Goal: Use online tool/utility: Utilize a website feature to perform a specific function

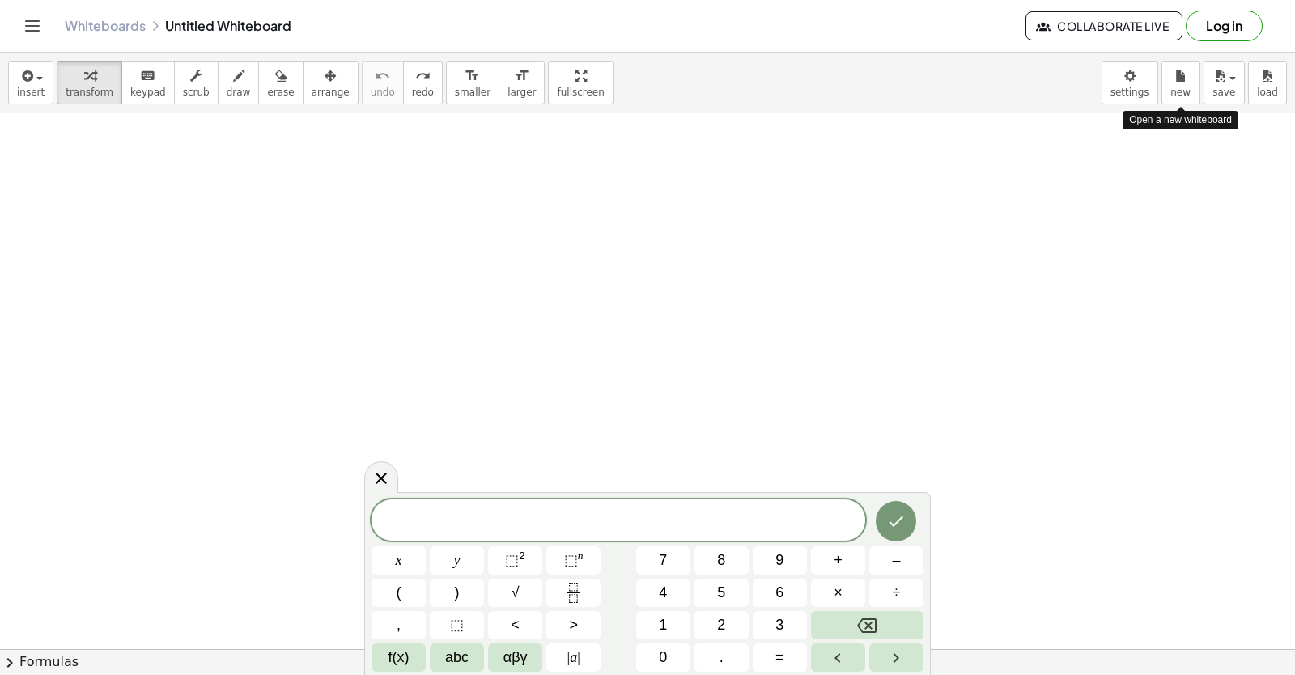
scroll to position [1920, 0]
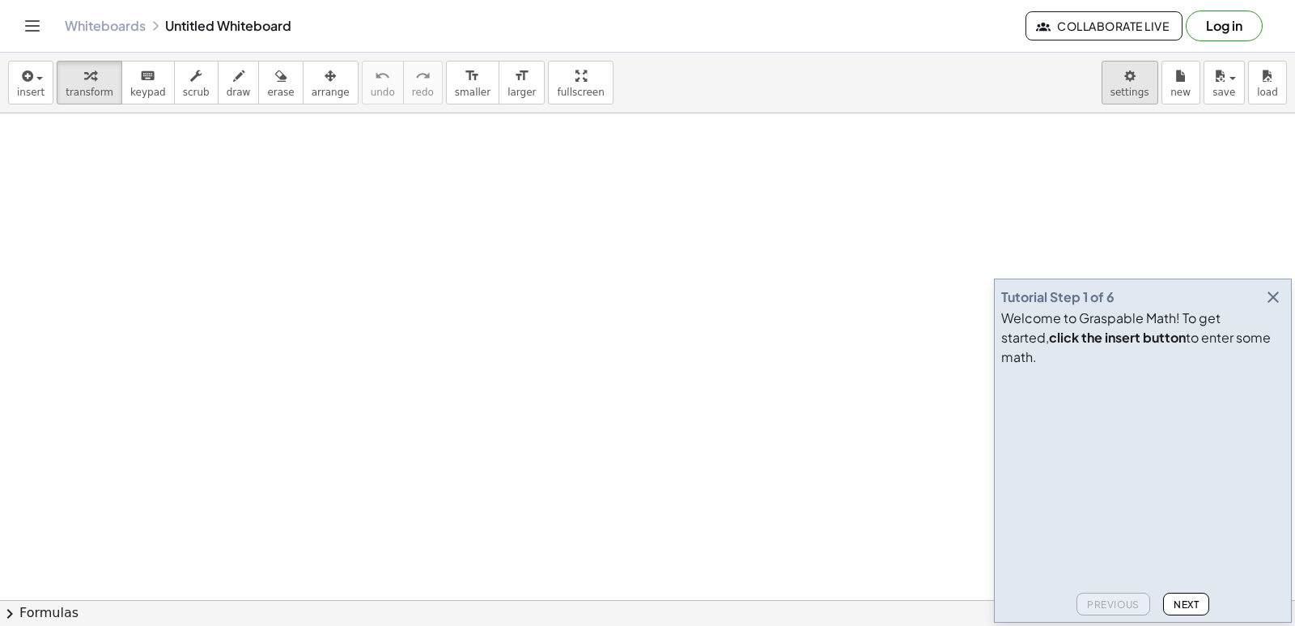
click at [1136, 74] on body "Graspable Math Activities Get Started Activity Bank Assigned Work Classes White…" at bounding box center [647, 313] width 1295 height 626
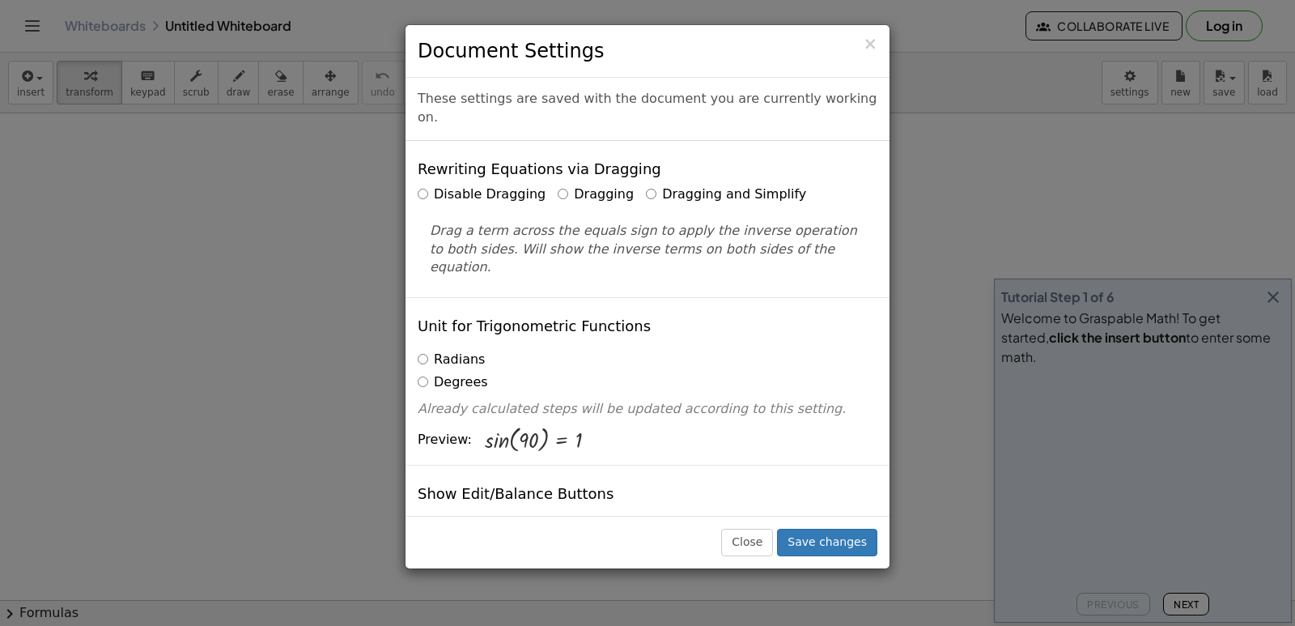
click at [767, 11] on div "× Document Settings These settings are saved with the document you are currentl…" at bounding box center [647, 313] width 1295 height 626
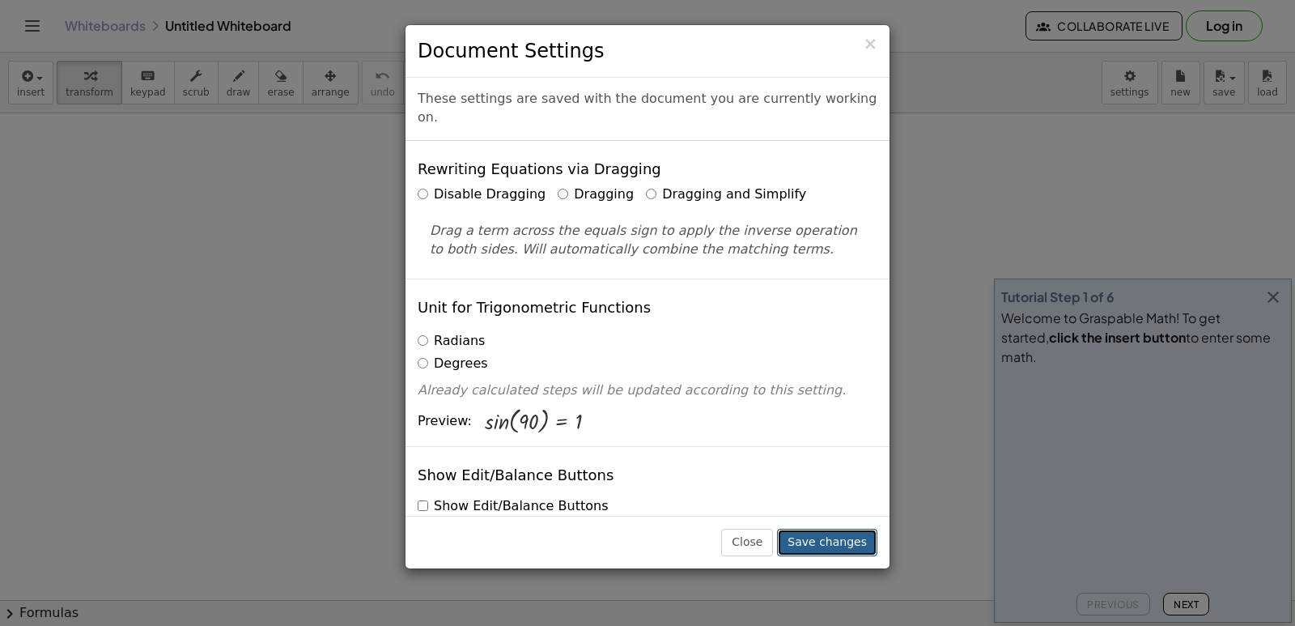
click at [857, 538] on button "Save changes" at bounding box center [827, 543] width 100 height 28
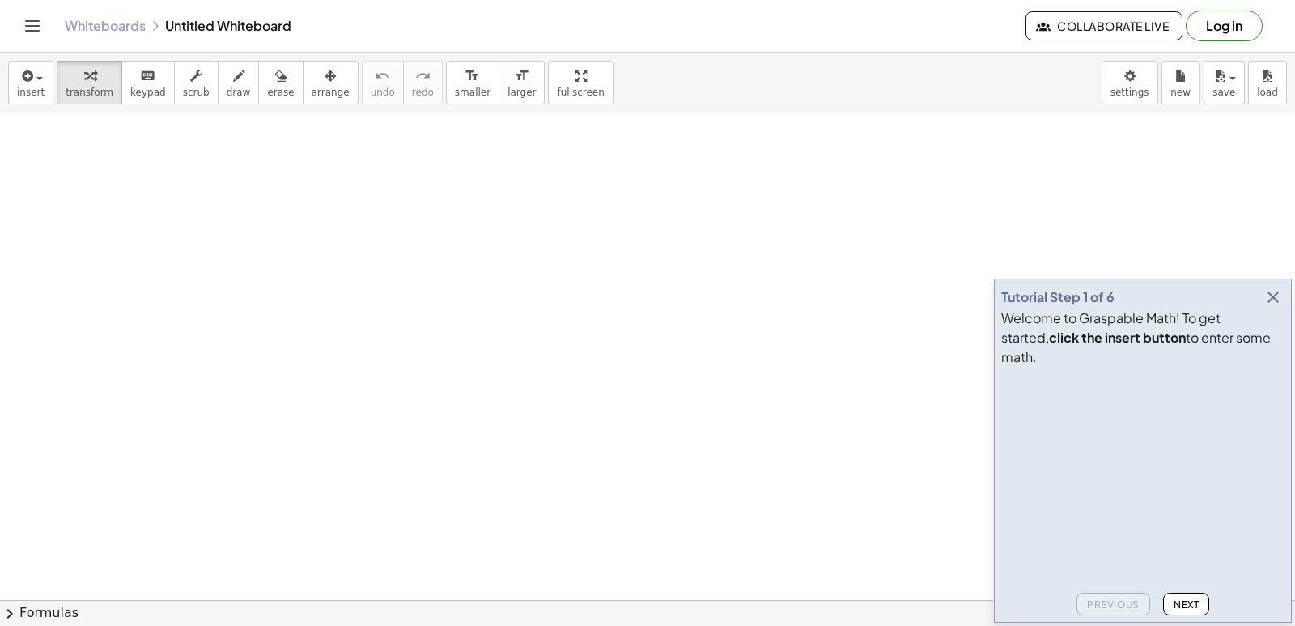
click at [130, 87] on span "keypad" at bounding box center [148, 92] width 36 height 11
click at [74, 82] on div "button" at bounding box center [90, 75] width 48 height 19
click at [1191, 610] on button "Next" at bounding box center [1186, 604] width 46 height 23
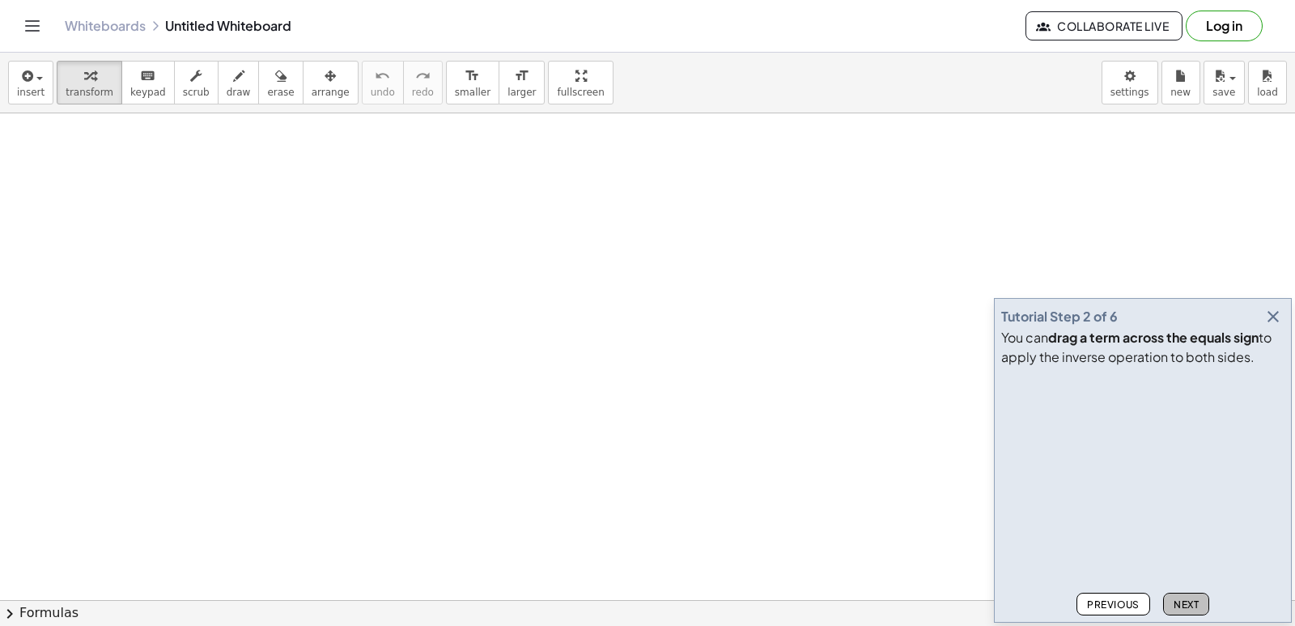
click at [1191, 604] on span "Next" at bounding box center [1186, 604] width 25 height 12
click at [1268, 311] on icon "button" at bounding box center [1273, 316] width 19 height 19
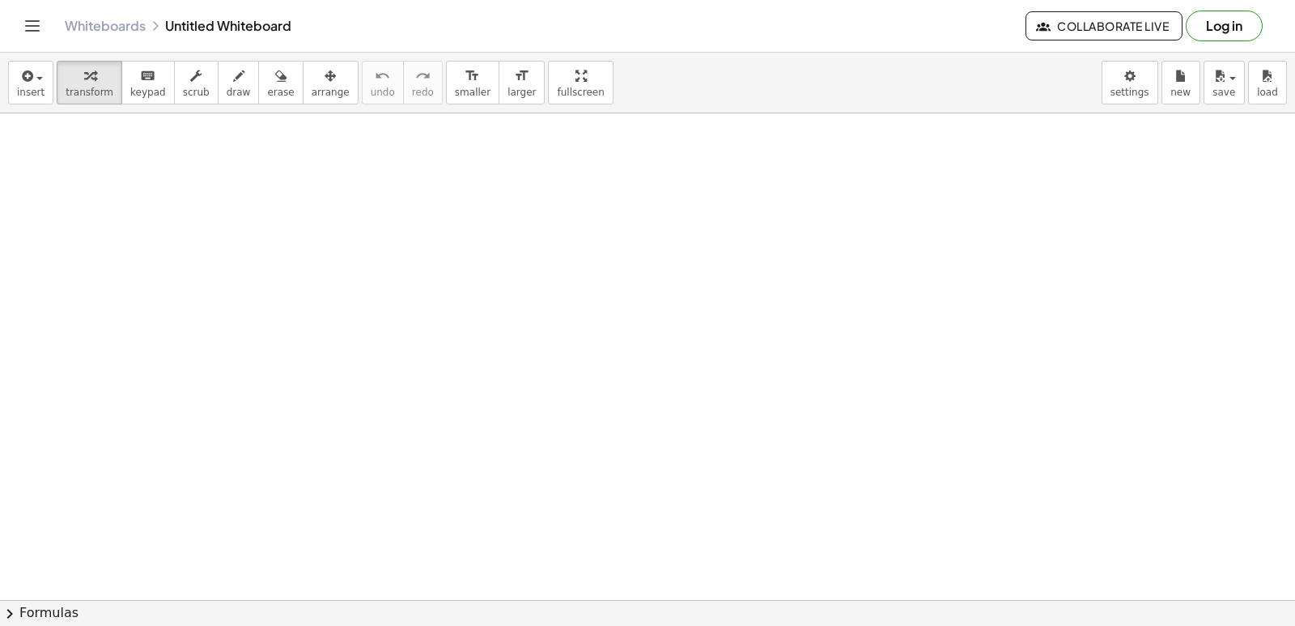
drag, startPoint x: 390, startPoint y: 550, endPoint x: 399, endPoint y: 531, distance: 21.4
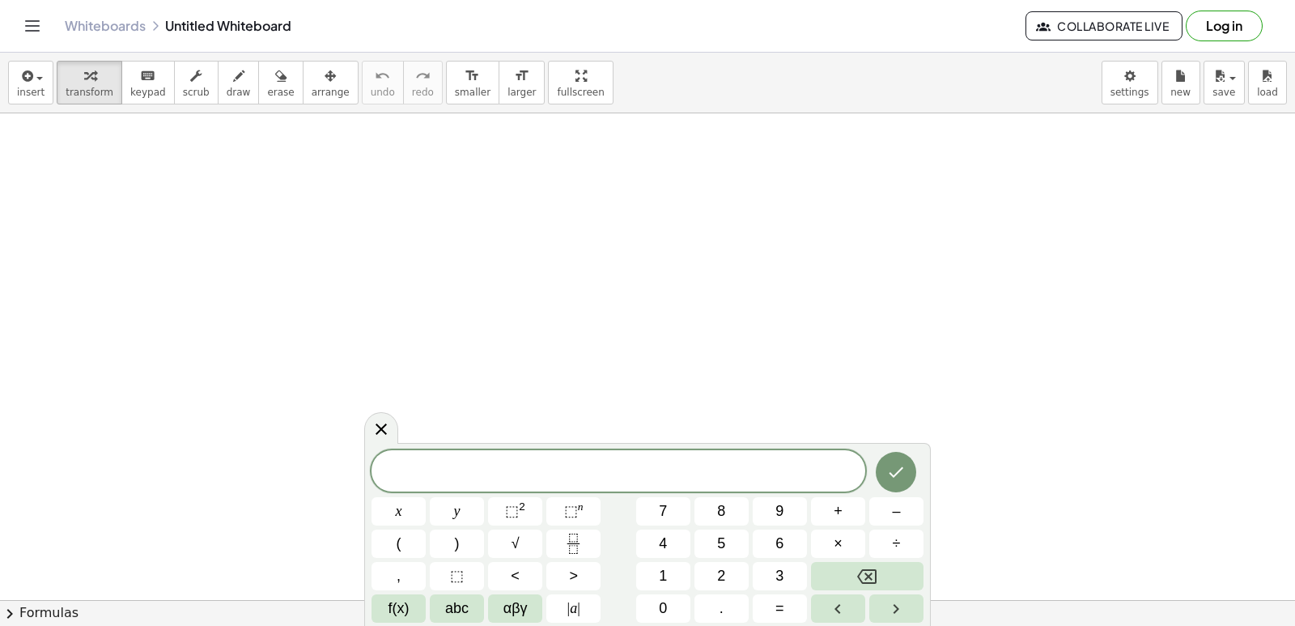
click at [372, 497] on button "x" at bounding box center [399, 511] width 54 height 28
drag, startPoint x: 1049, startPoint y: 275, endPoint x: 1131, endPoint y: 314, distance: 90.5
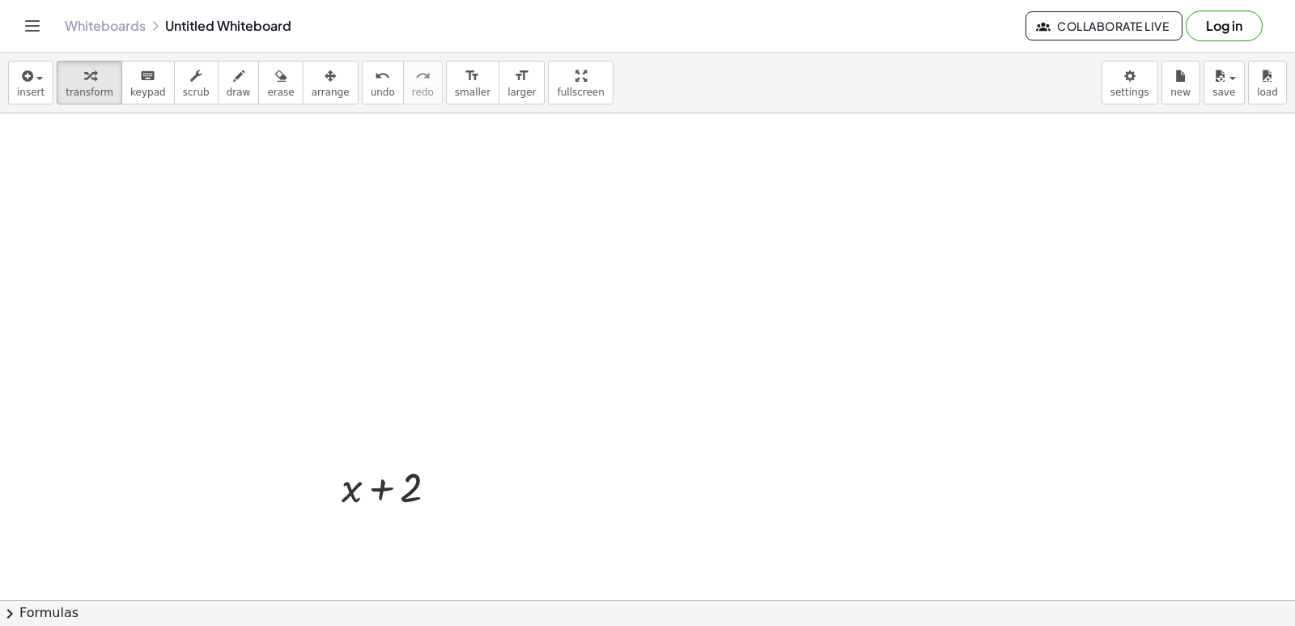
drag, startPoint x: 682, startPoint y: 589, endPoint x: 652, endPoint y: 566, distance: 38.7
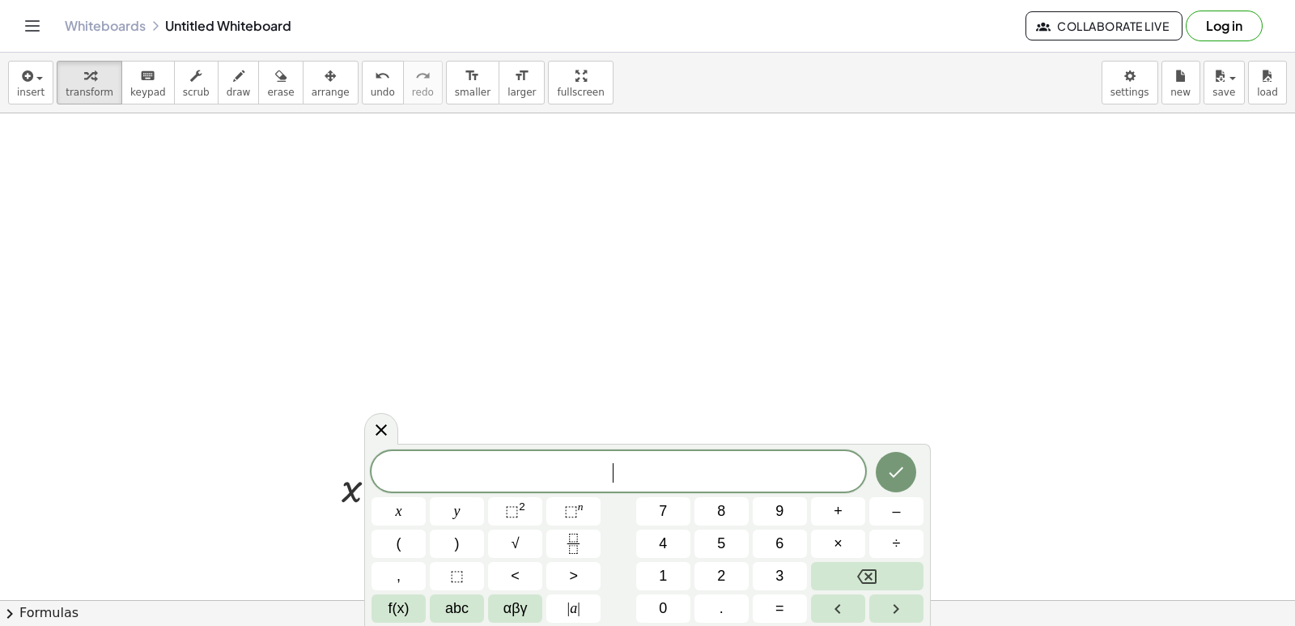
click at [618, 545] on div "​ x y ⬚ 2 ⬚ n 7 8 9 + – ( ) √ 4 5 6 × ÷ , ⬚ < > 1 2 3 f(x) abc αβγ | a | 0 . =" at bounding box center [648, 537] width 552 height 172
click at [886, 508] on button "–" at bounding box center [896, 511] width 54 height 28
click at [725, 580] on span "2" at bounding box center [721, 576] width 8 height 22
click at [679, 545] on button "4" at bounding box center [663, 543] width 54 height 28
click at [861, 570] on icon "Backspace" at bounding box center [866, 576] width 19 height 19
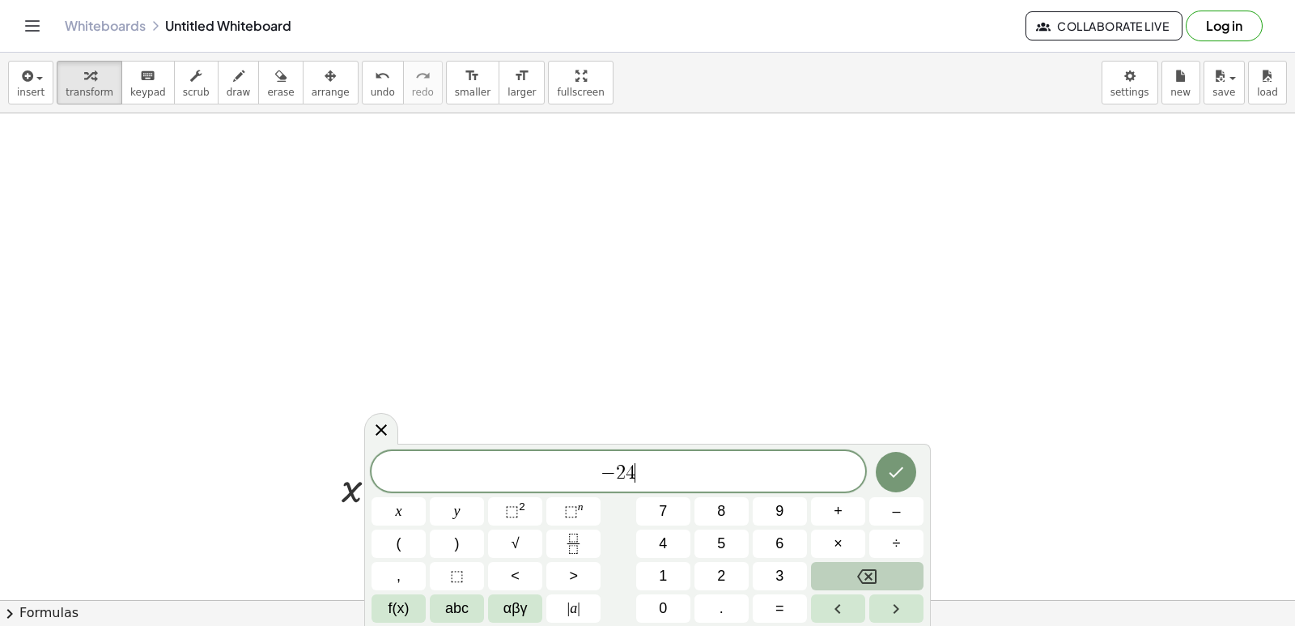
click at [861, 570] on icon "Backspace" at bounding box center [866, 576] width 19 height 19
click at [861, 568] on icon "Backspace" at bounding box center [866, 576] width 19 height 19
drag, startPoint x: 861, startPoint y: 570, endPoint x: 843, endPoint y: 379, distance: 191.9
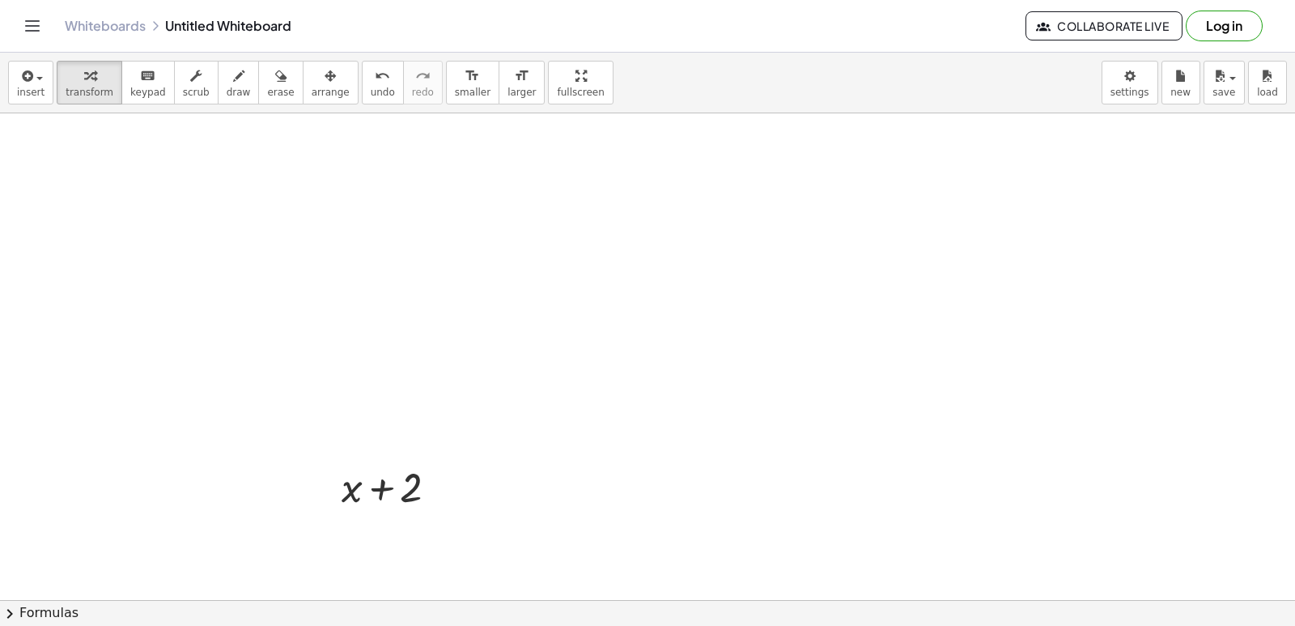
click at [457, 465] on div at bounding box center [395, 485] width 125 height 55
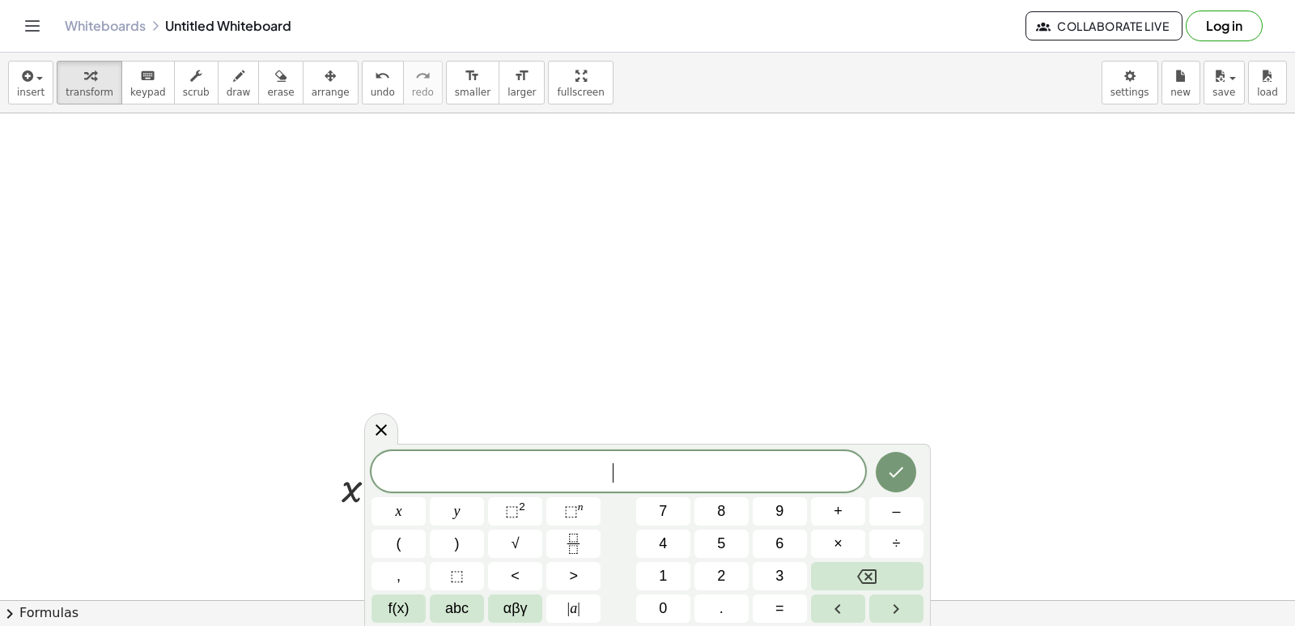
drag, startPoint x: 780, startPoint y: 313, endPoint x: 744, endPoint y: 373, distance: 70.1
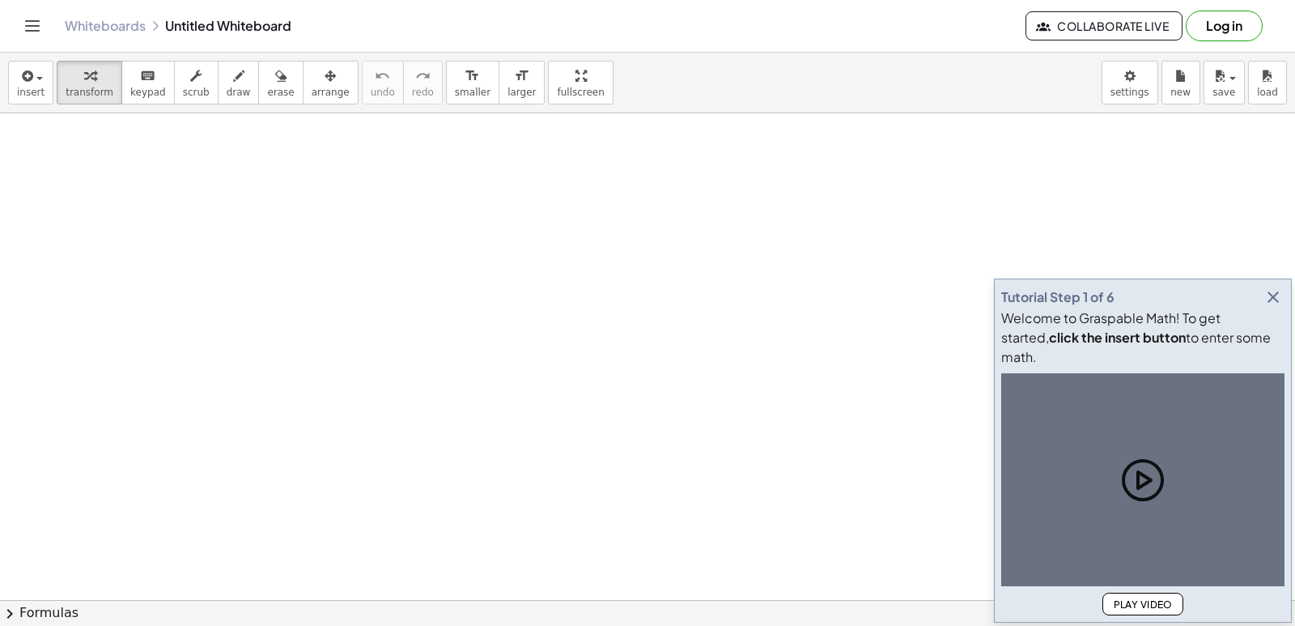
click at [1280, 307] on icon "button" at bounding box center [1273, 296] width 19 height 19
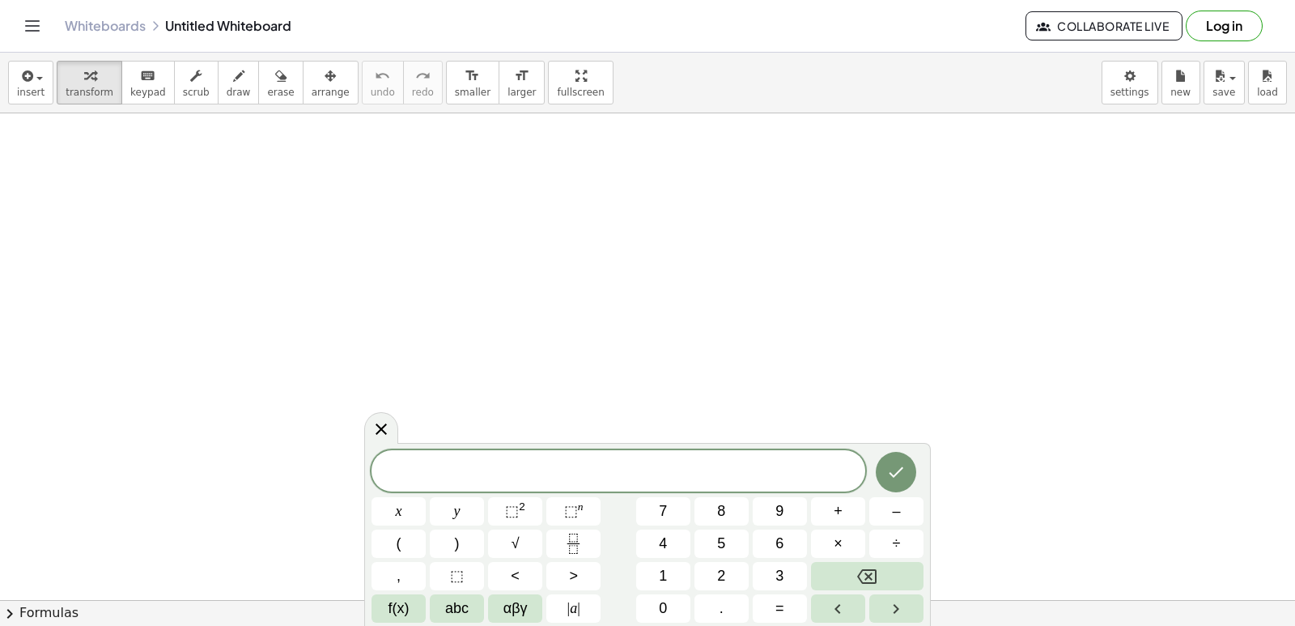
click at [669, 519] on button "7" at bounding box center [663, 511] width 54 height 28
click at [585, 548] on button "Fraction" at bounding box center [573, 543] width 54 height 28
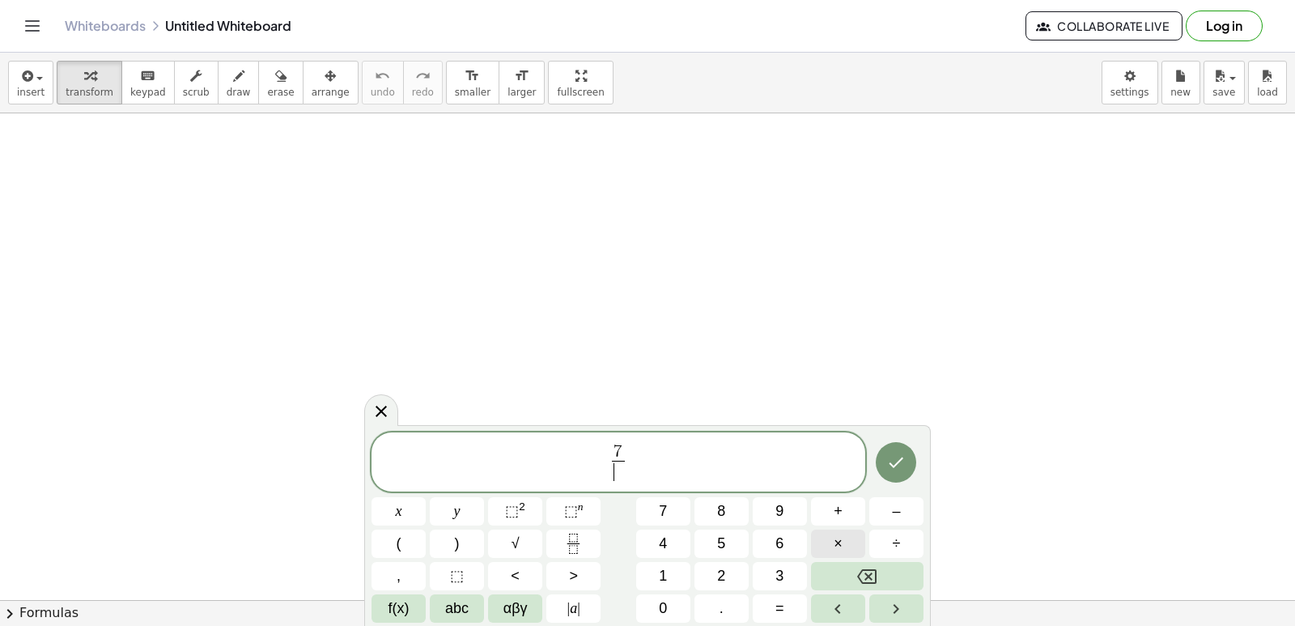
click at [830, 545] on button "×" at bounding box center [838, 543] width 54 height 28
click at [824, 537] on button "×" at bounding box center [838, 543] width 54 height 28
click at [869, 568] on icon "Backspace" at bounding box center [866, 576] width 19 height 19
click at [413, 513] on button "x" at bounding box center [399, 511] width 54 height 28
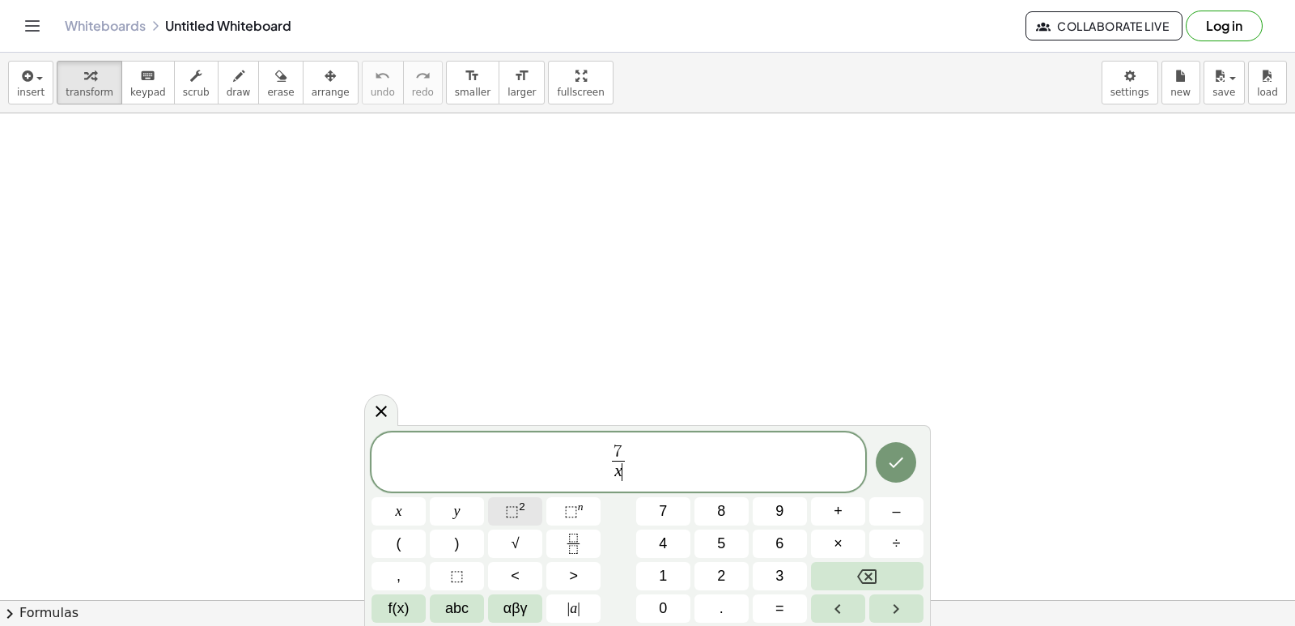
click at [510, 508] on span "⬚" at bounding box center [512, 511] width 14 height 16
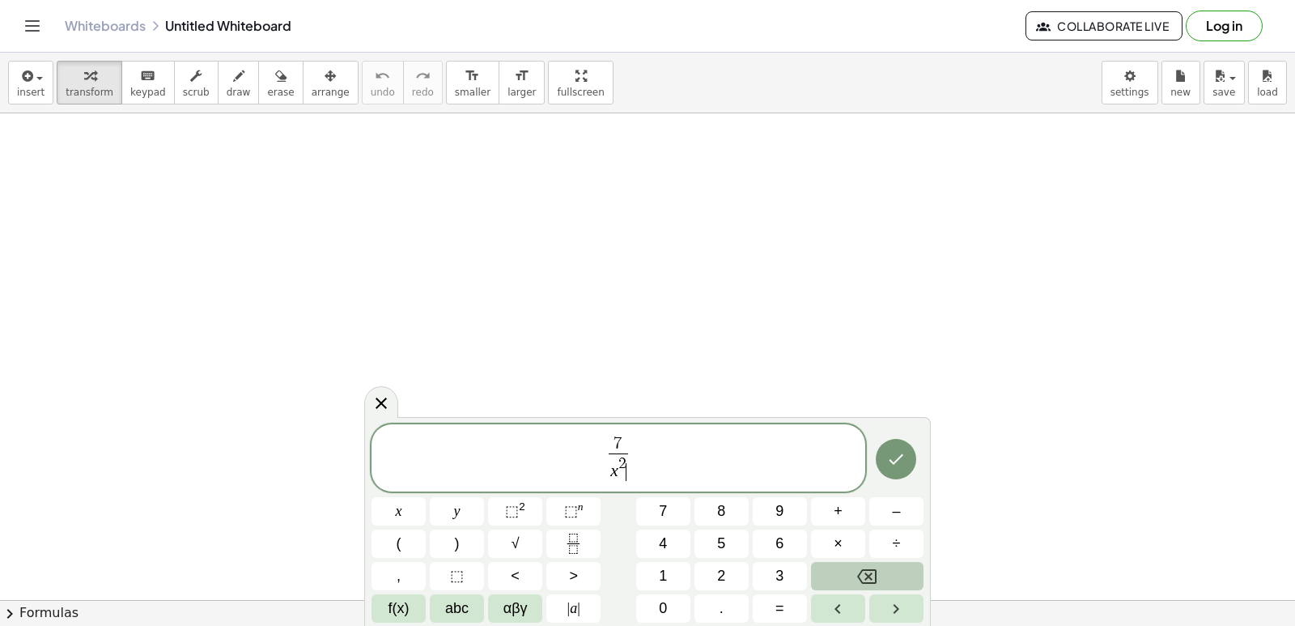
click at [866, 572] on icon "Backspace" at bounding box center [866, 576] width 19 height 15
click at [575, 514] on span "⬚" at bounding box center [571, 511] width 14 height 16
click at [850, 572] on button "Backspace" at bounding box center [867, 576] width 113 height 28
click at [574, 515] on span "⬚" at bounding box center [571, 511] width 14 height 16
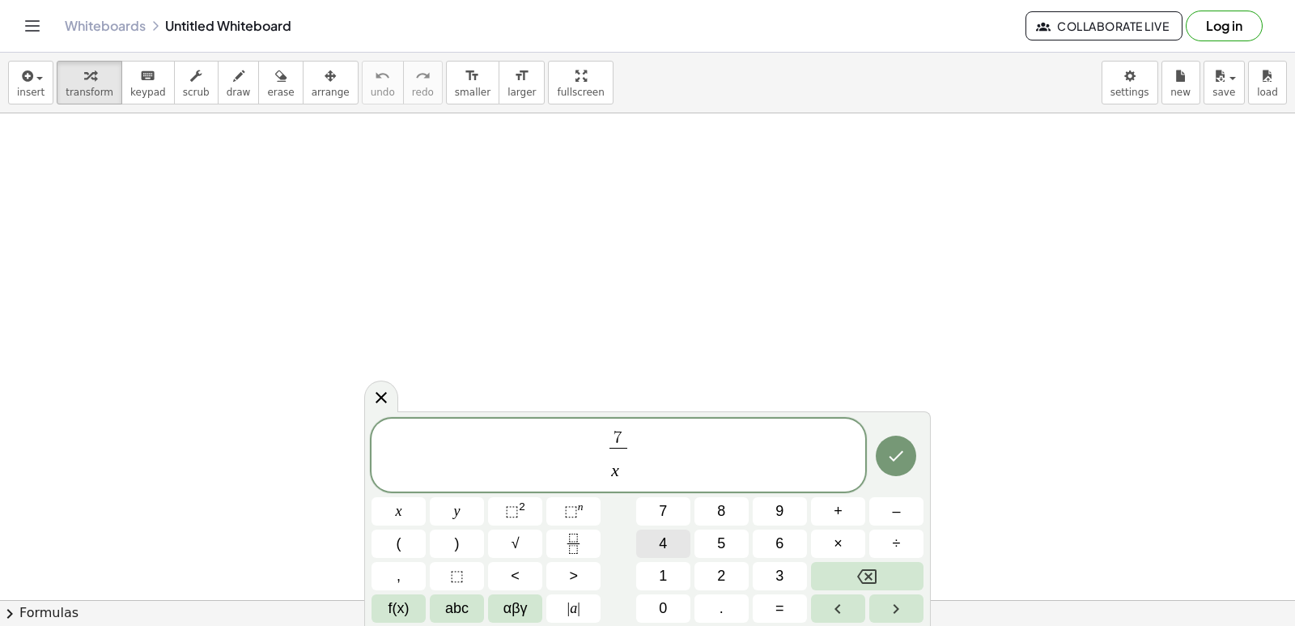
click at [652, 544] on button "4" at bounding box center [663, 543] width 54 height 28
click at [888, 463] on icon "Done" at bounding box center [895, 455] width 19 height 19
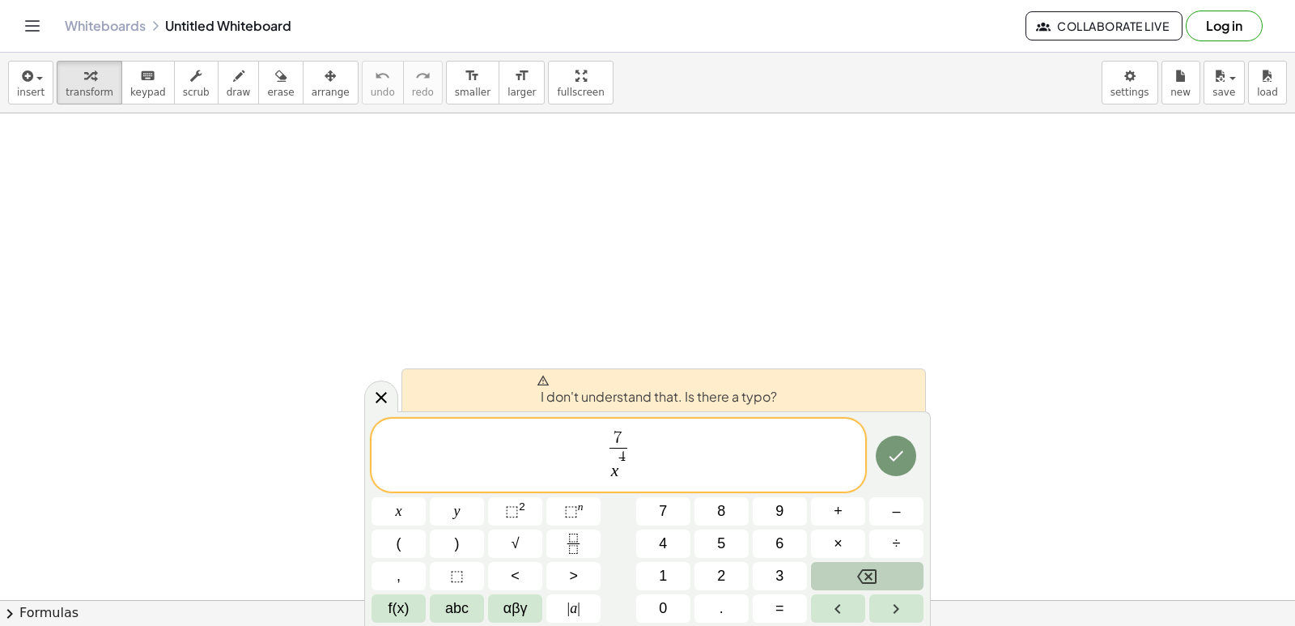
click at [853, 569] on button "Backspace" at bounding box center [867, 576] width 113 height 28
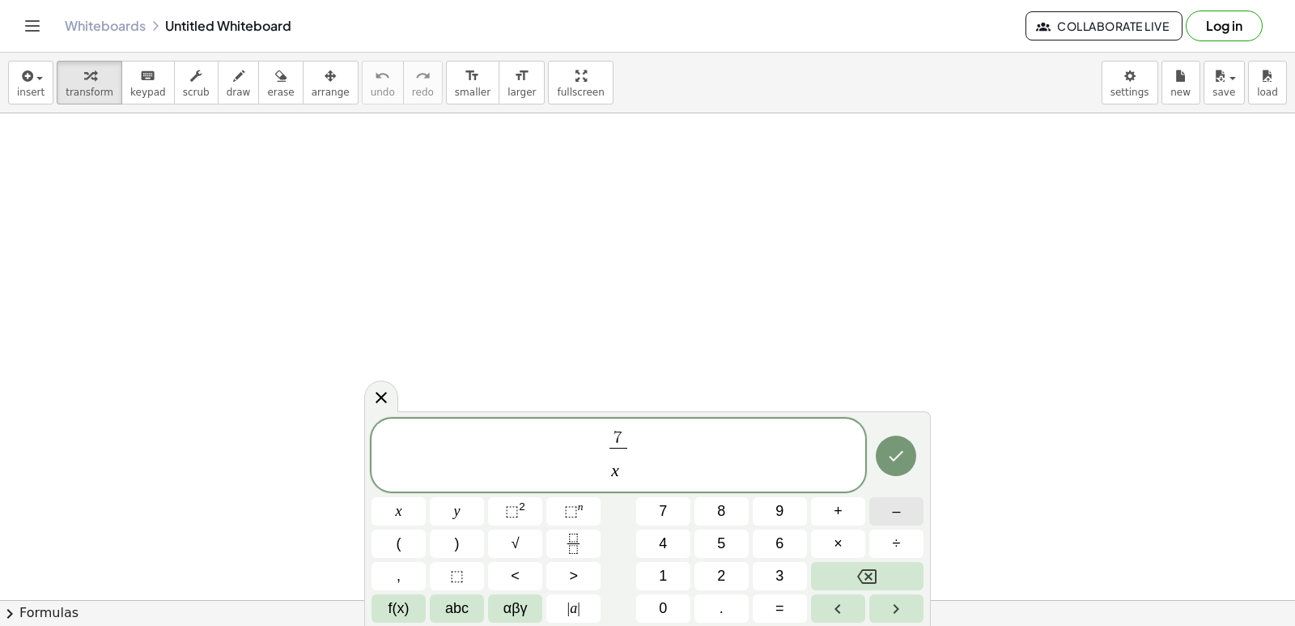
click at [895, 512] on span "–" at bounding box center [896, 511] width 8 height 22
click at [683, 546] on button "4" at bounding box center [663, 543] width 54 height 28
click at [909, 464] on button "Done" at bounding box center [896, 455] width 40 height 40
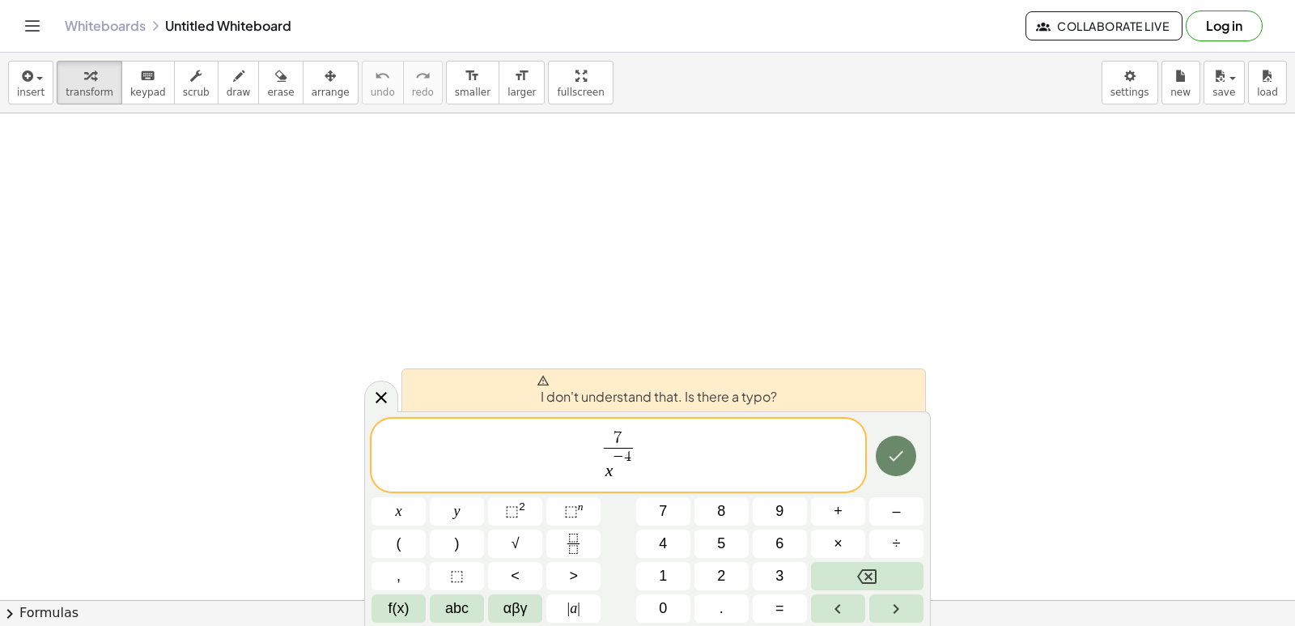
click at [909, 464] on button "Done" at bounding box center [896, 455] width 40 height 40
click at [874, 567] on icon "Backspace" at bounding box center [866, 576] width 19 height 19
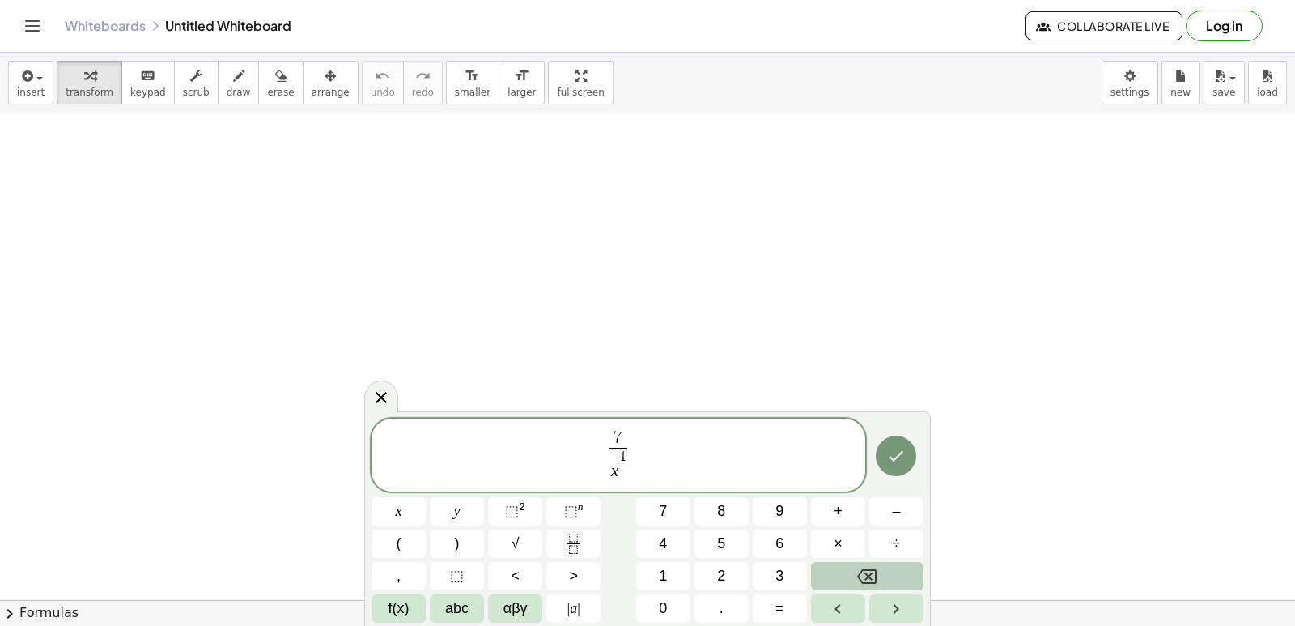
click at [874, 567] on icon "Backspace" at bounding box center [866, 576] width 19 height 19
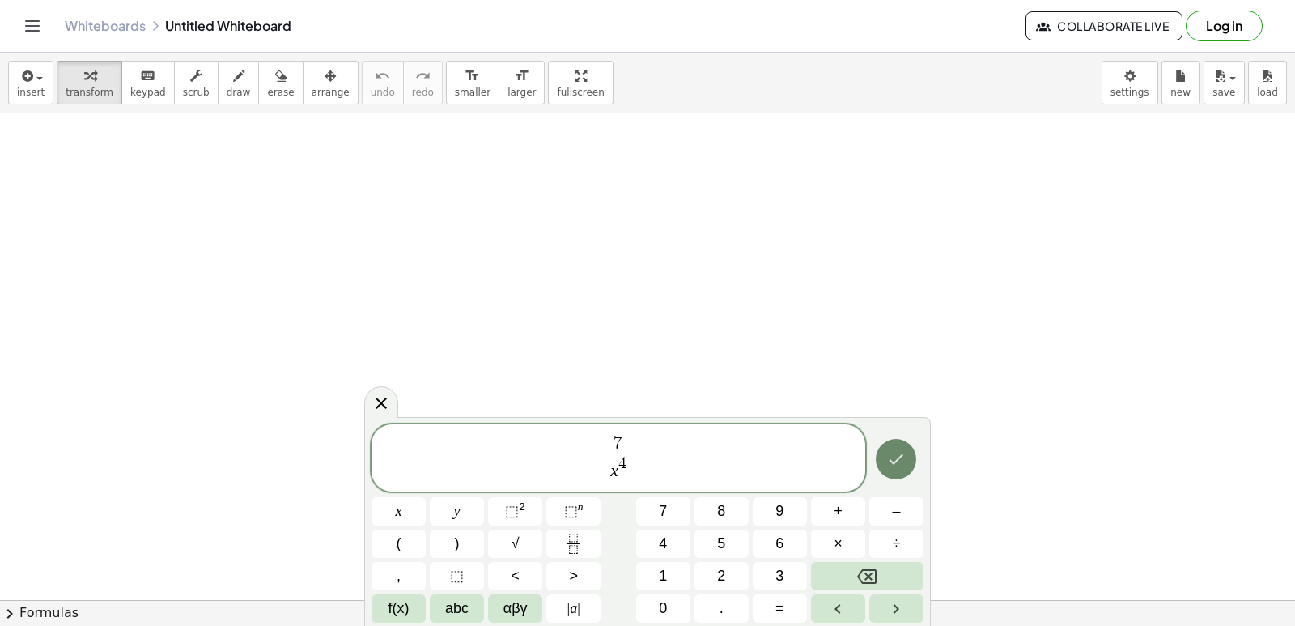
click at [898, 461] on icon "Done" at bounding box center [895, 458] width 19 height 19
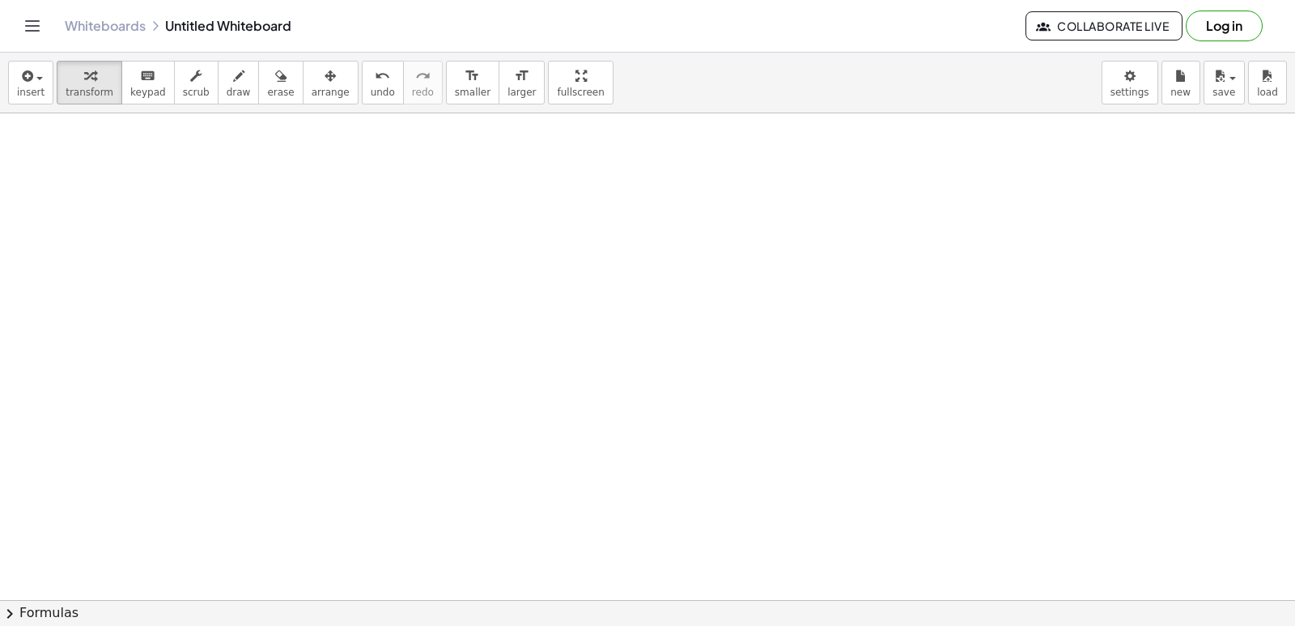
click at [606, 213] on div at bounding box center [687, 599] width 1375 height 973
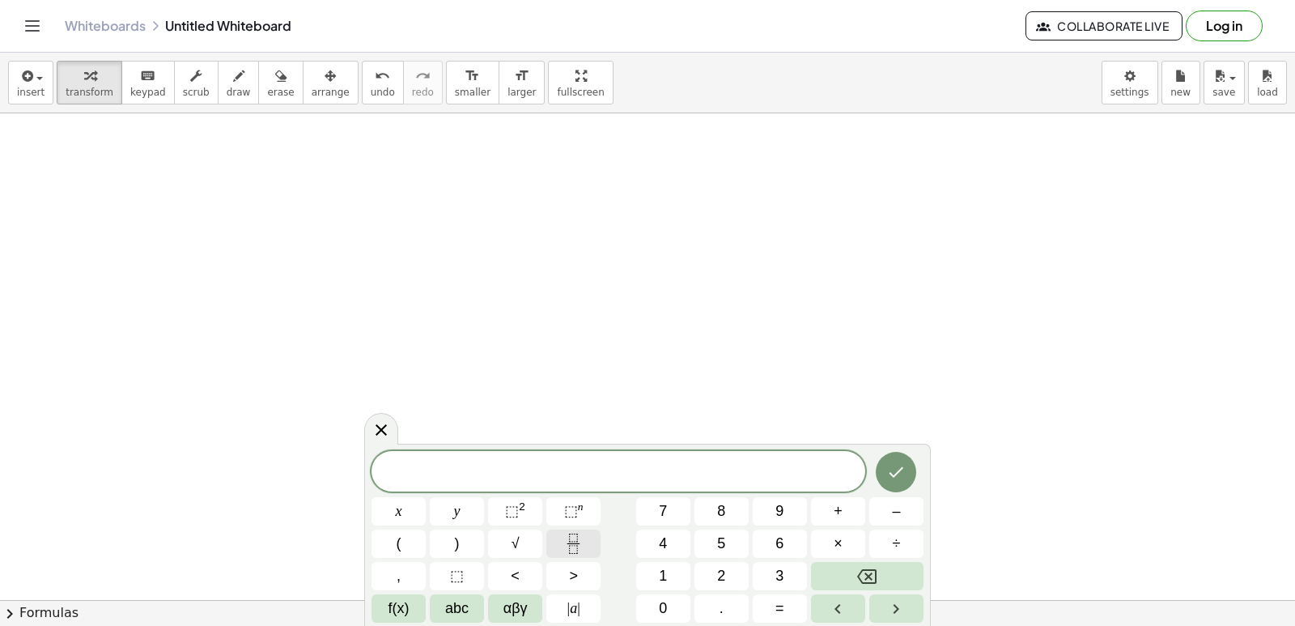
click at [567, 538] on icon "Fraction" at bounding box center [573, 543] width 20 height 20
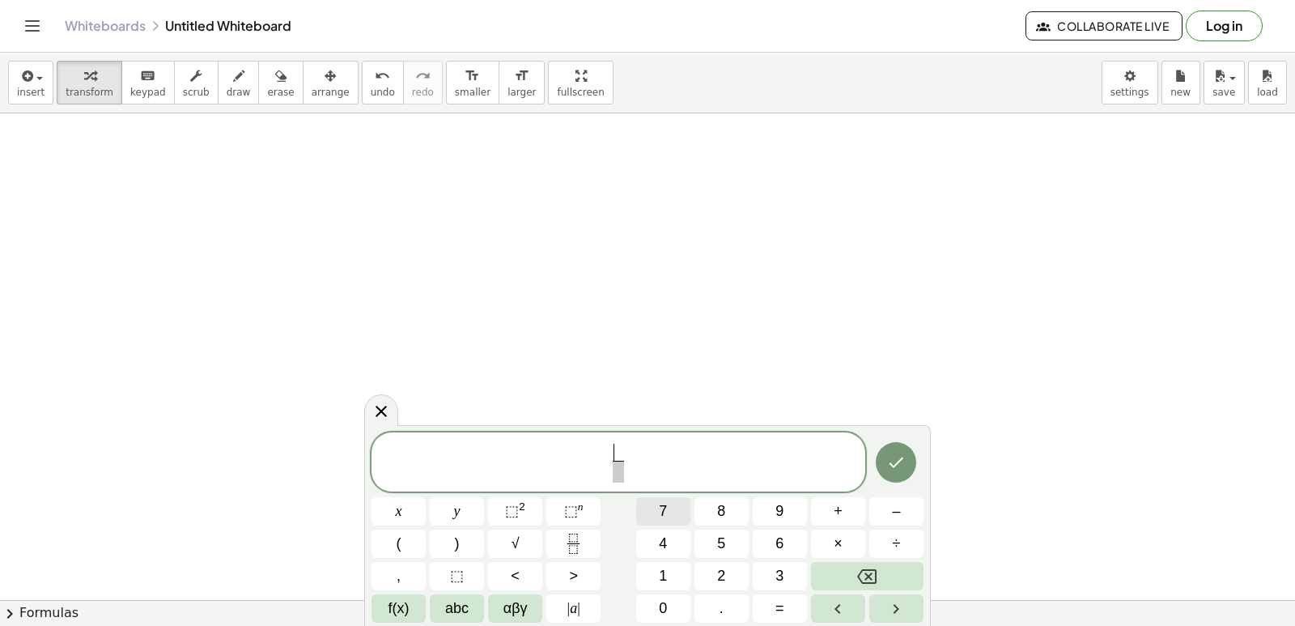
click at [668, 504] on button "7" at bounding box center [663, 511] width 54 height 28
click at [617, 472] on span at bounding box center [618, 472] width 12 height 22
click at [474, 595] on button "abc" at bounding box center [457, 608] width 54 height 28
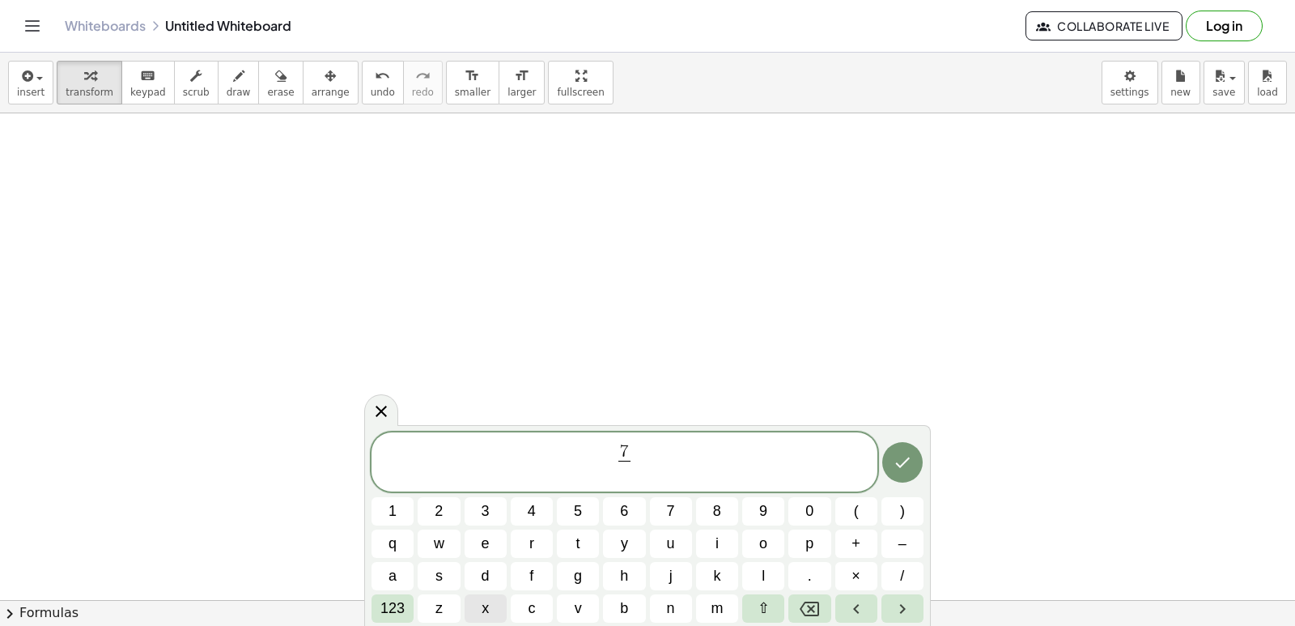
click at [480, 599] on button "x" at bounding box center [486, 608] width 42 height 28
click at [393, 607] on span "123" at bounding box center [392, 608] width 24 height 22
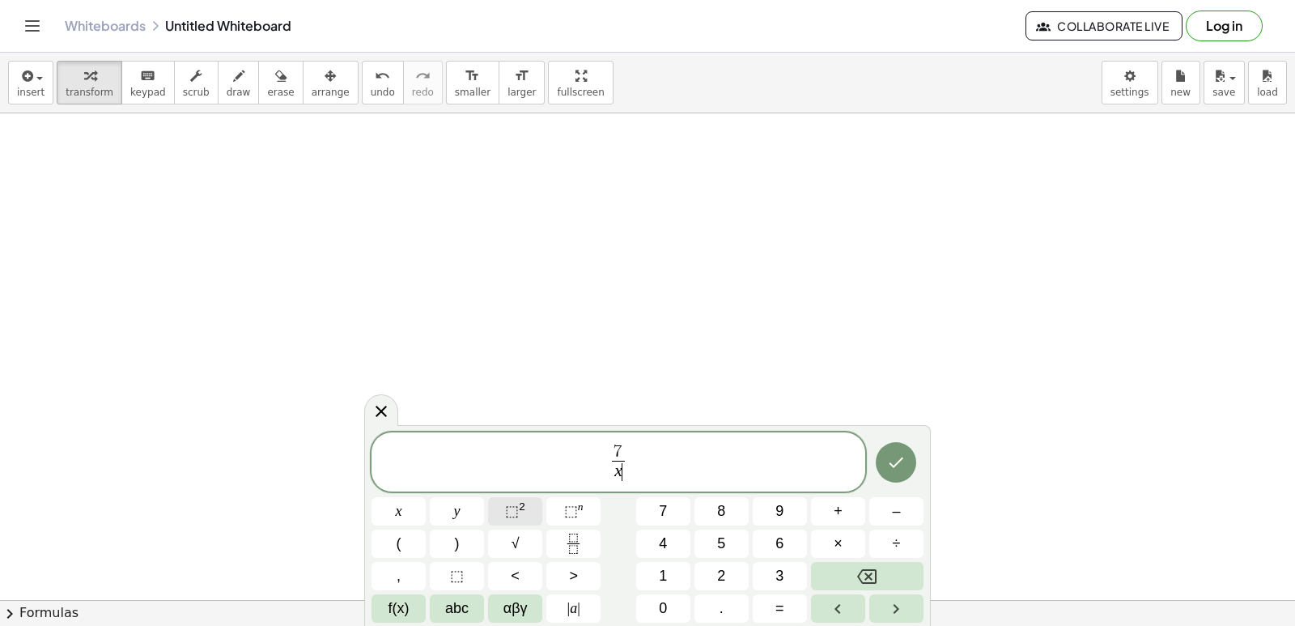
click at [527, 512] on button "⬚ 2" at bounding box center [515, 511] width 54 height 28
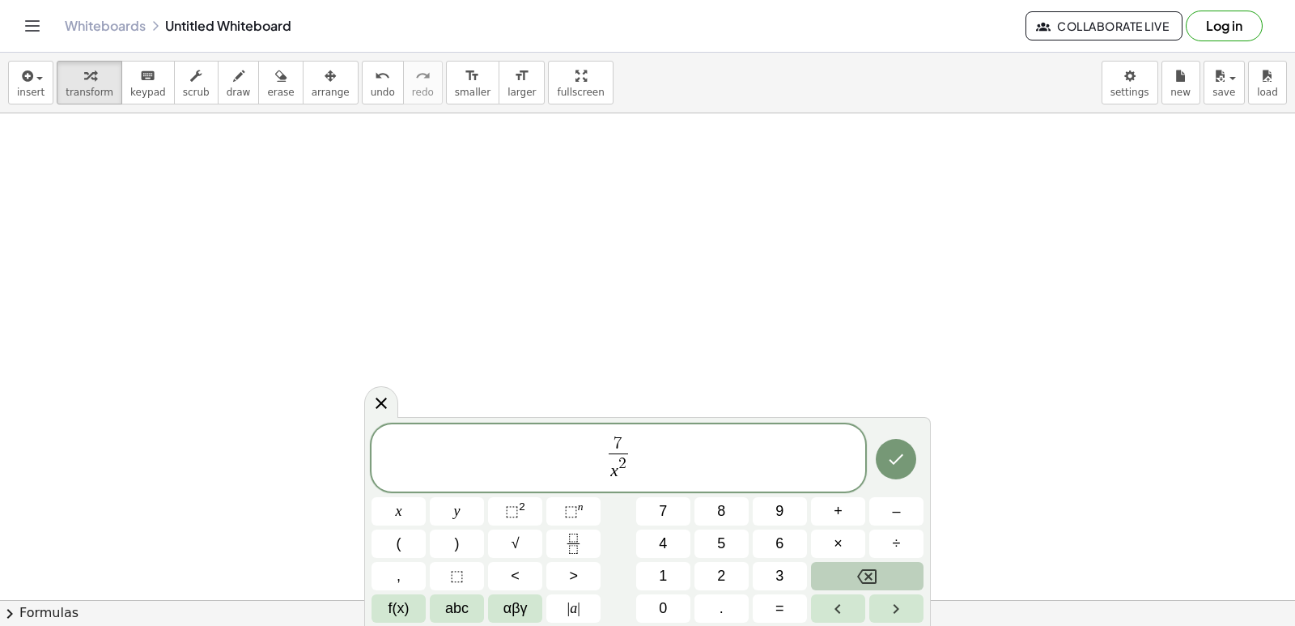
click at [846, 584] on button "Backspace" at bounding box center [867, 576] width 113 height 28
click at [847, 584] on button "Backspace" at bounding box center [867, 576] width 113 height 28
click at [641, 546] on button "4" at bounding box center [663, 543] width 54 height 28
drag, startPoint x: 879, startPoint y: 471, endPoint x: 891, endPoint y: 464, distance: 14.2
click at [881, 470] on div at bounding box center [896, 458] width 54 height 69
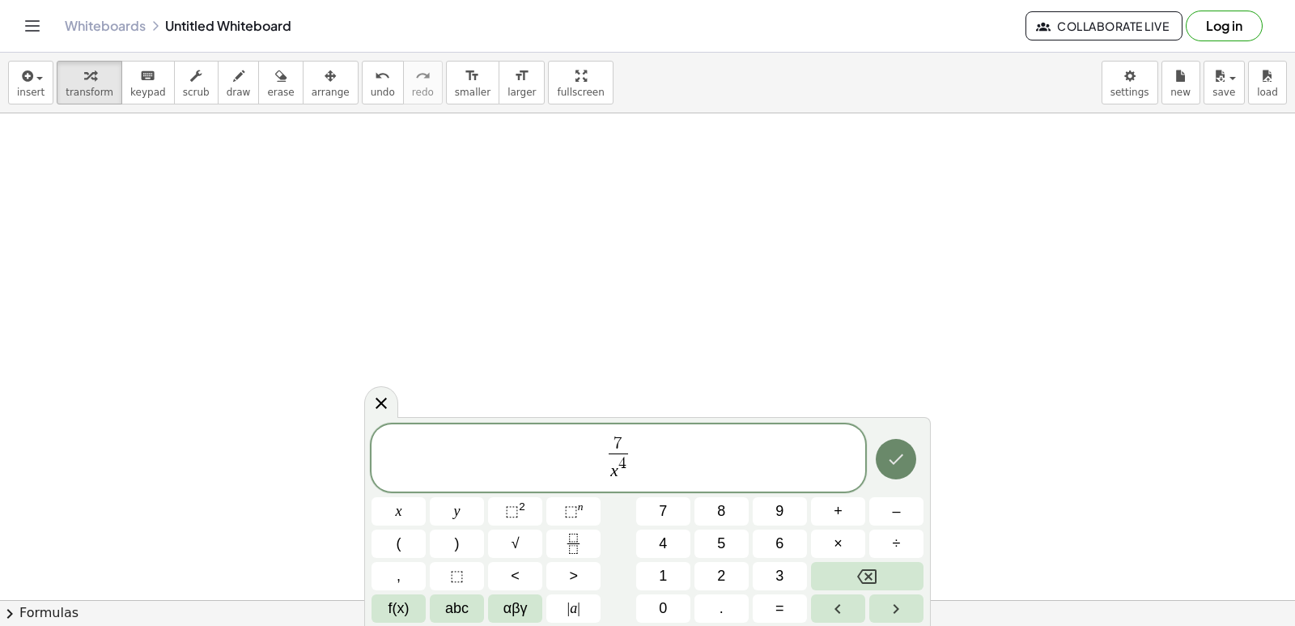
click at [891, 464] on icon "Done" at bounding box center [895, 458] width 19 height 19
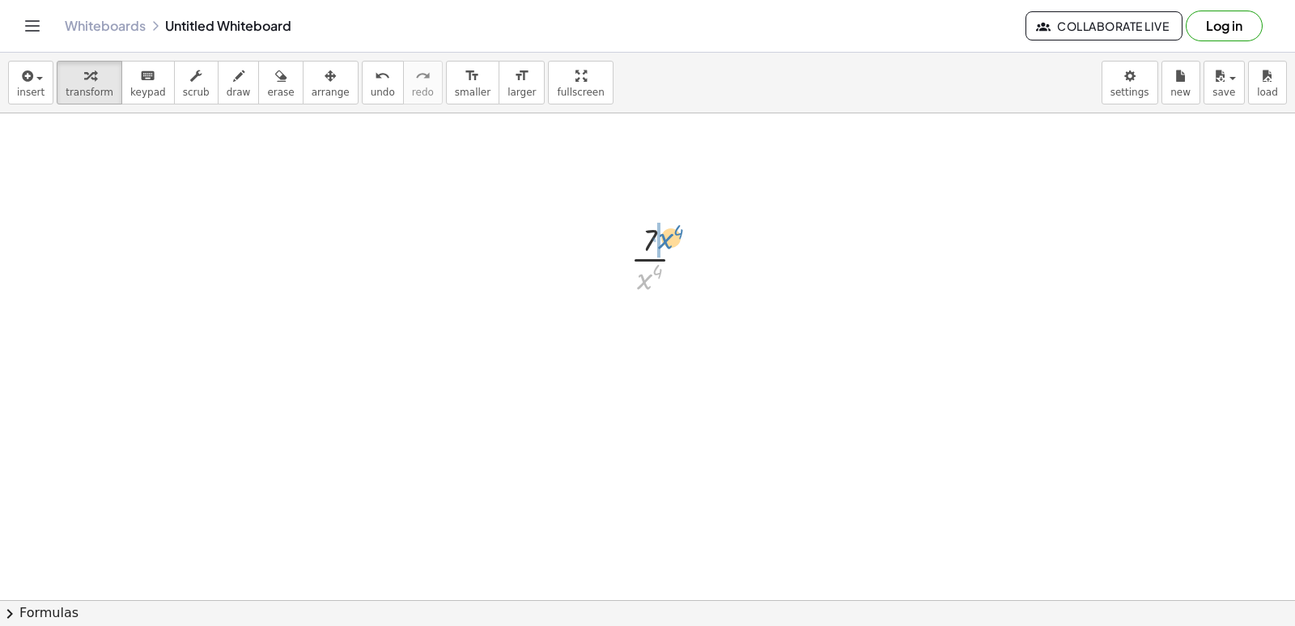
drag, startPoint x: 644, startPoint y: 278, endPoint x: 664, endPoint y: 238, distance: 45.3
click at [664, 238] on div at bounding box center [663, 257] width 83 height 81
drag, startPoint x: 674, startPoint y: 321, endPoint x: 610, endPoint y: 340, distance: 66.8
click at [610, 340] on div "· 7 · x 4 ( - 4 ) · 7 · x 4 ( - )" at bounding box center [657, 285] width 129 height 144
drag, startPoint x: 674, startPoint y: 316, endPoint x: 637, endPoint y: 340, distance: 44.5
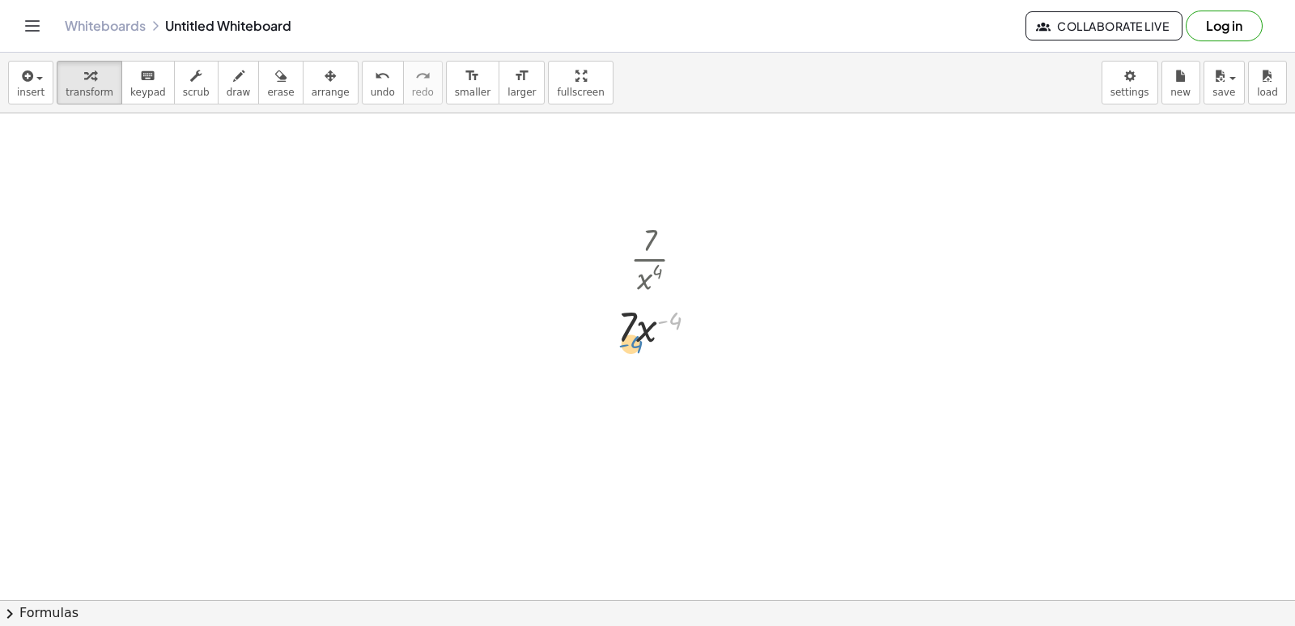
click at [637, 340] on div at bounding box center [664, 325] width 108 height 55
drag, startPoint x: 673, startPoint y: 317, endPoint x: 620, endPoint y: 399, distance: 97.2
drag, startPoint x: 673, startPoint y: 319, endPoint x: 709, endPoint y: 340, distance: 42.1
click at [709, 340] on div at bounding box center [664, 325] width 108 height 55
drag, startPoint x: 627, startPoint y: 329, endPoint x: 677, endPoint y: 335, distance: 49.7
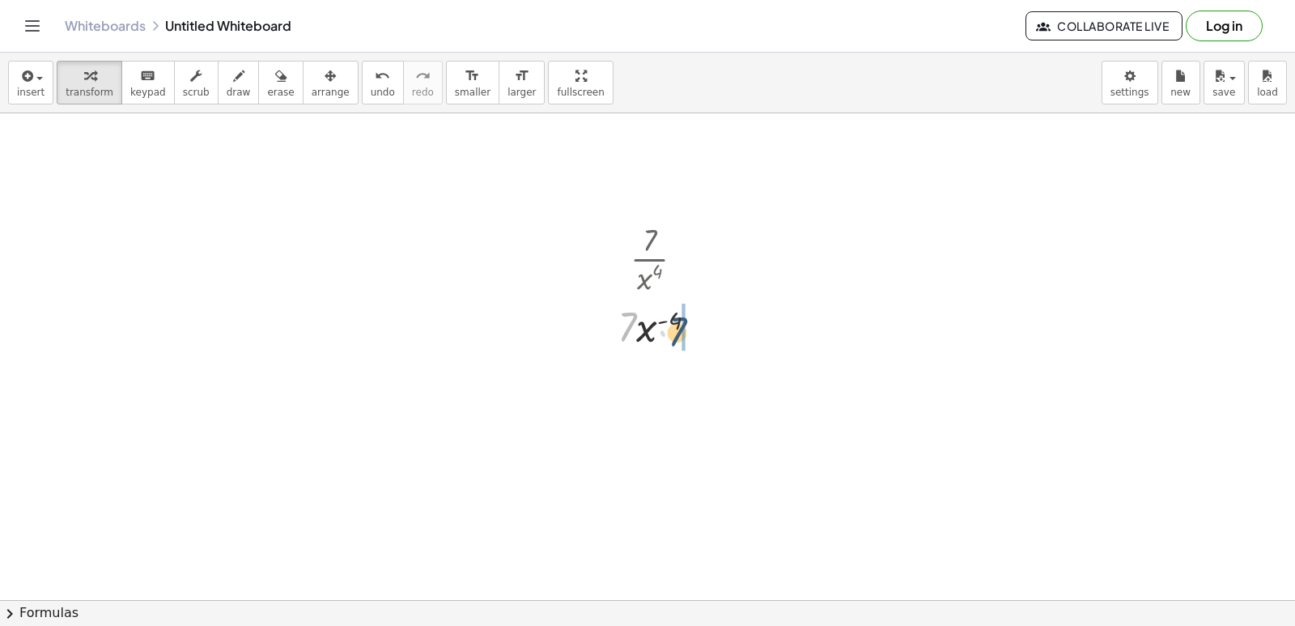
click at [677, 335] on div at bounding box center [664, 325] width 108 height 55
click at [673, 326] on div at bounding box center [664, 325] width 108 height 55
click at [673, 346] on div at bounding box center [664, 325] width 108 height 55
click at [0, 270] on div at bounding box center [687, 599] width 1375 height 973
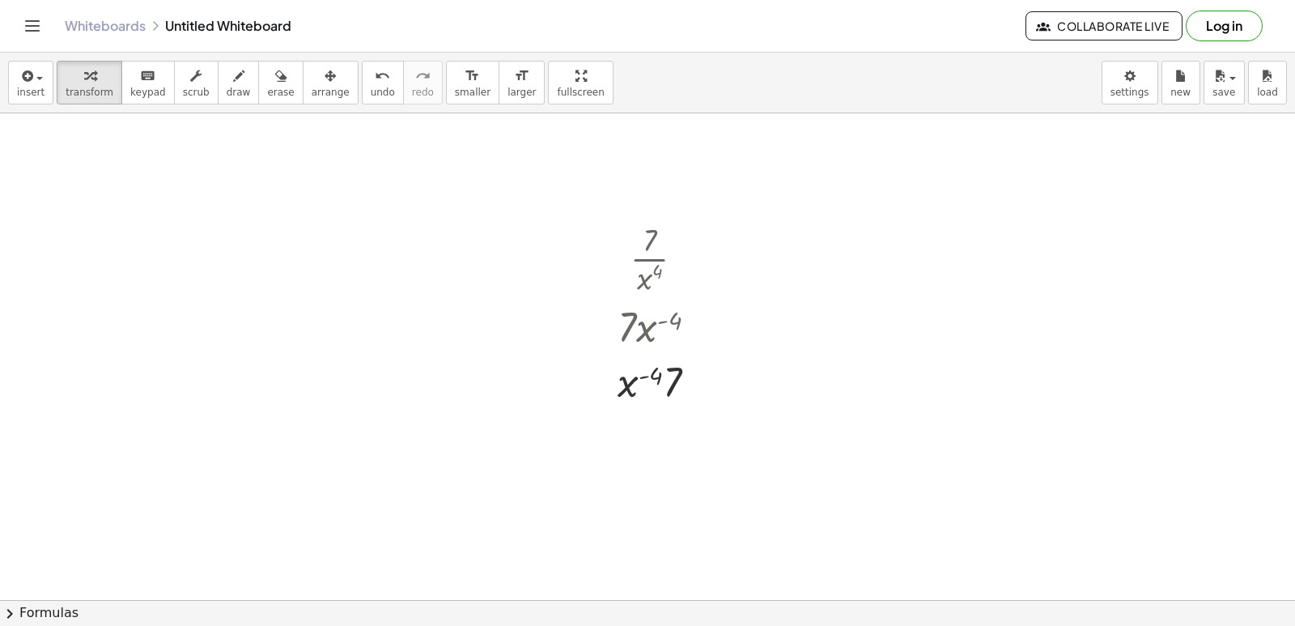
drag, startPoint x: 0, startPoint y: 266, endPoint x: 138, endPoint y: 287, distance: 139.2
click at [1, 266] on div at bounding box center [687, 599] width 1375 height 973
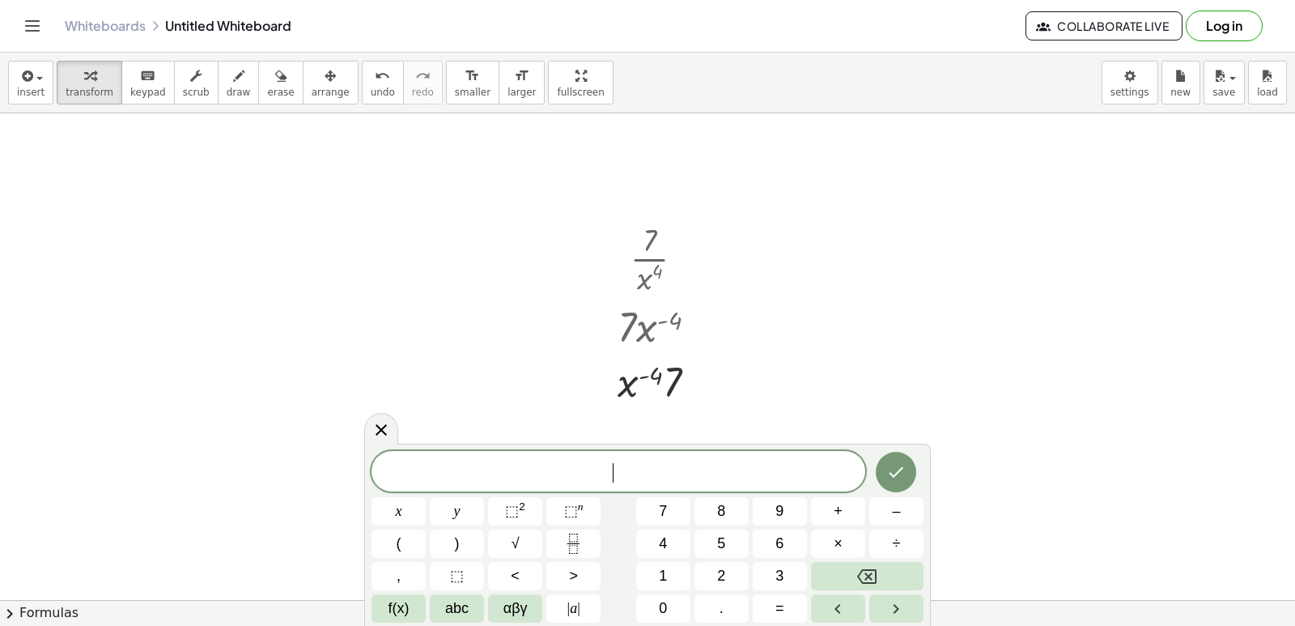
drag, startPoint x: 169, startPoint y: 311, endPoint x: 206, endPoint y: 319, distance: 38.1
click at [170, 313] on div at bounding box center [687, 599] width 1375 height 973
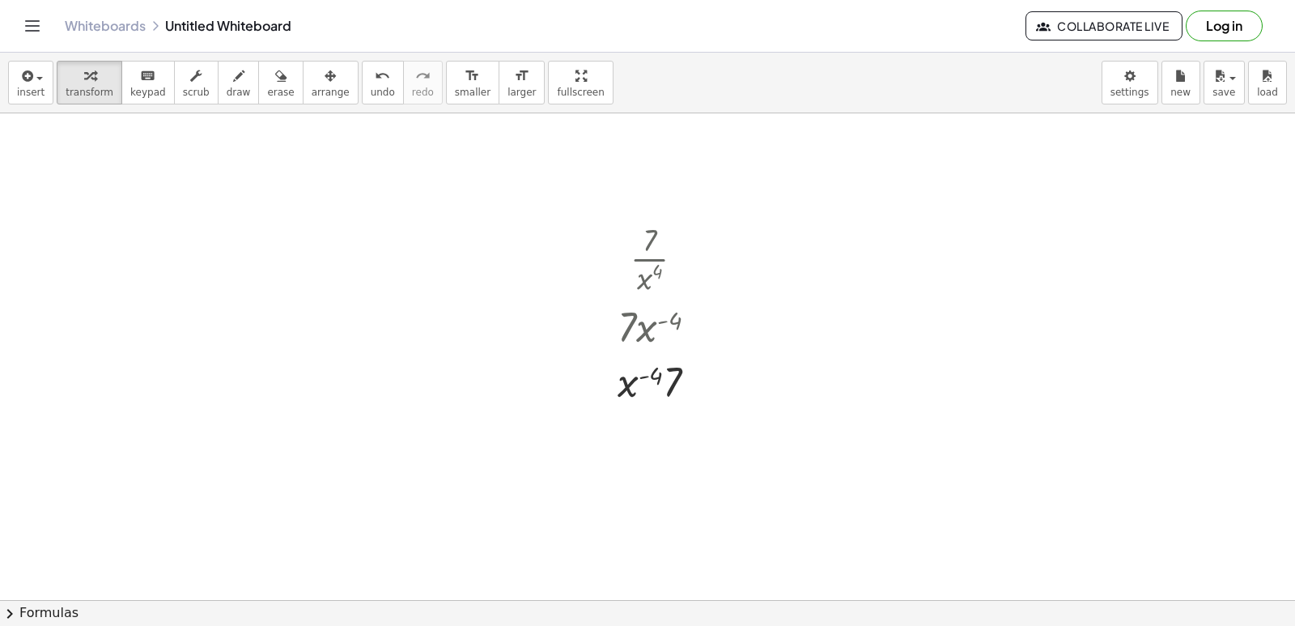
click at [255, 346] on div at bounding box center [687, 599] width 1375 height 973
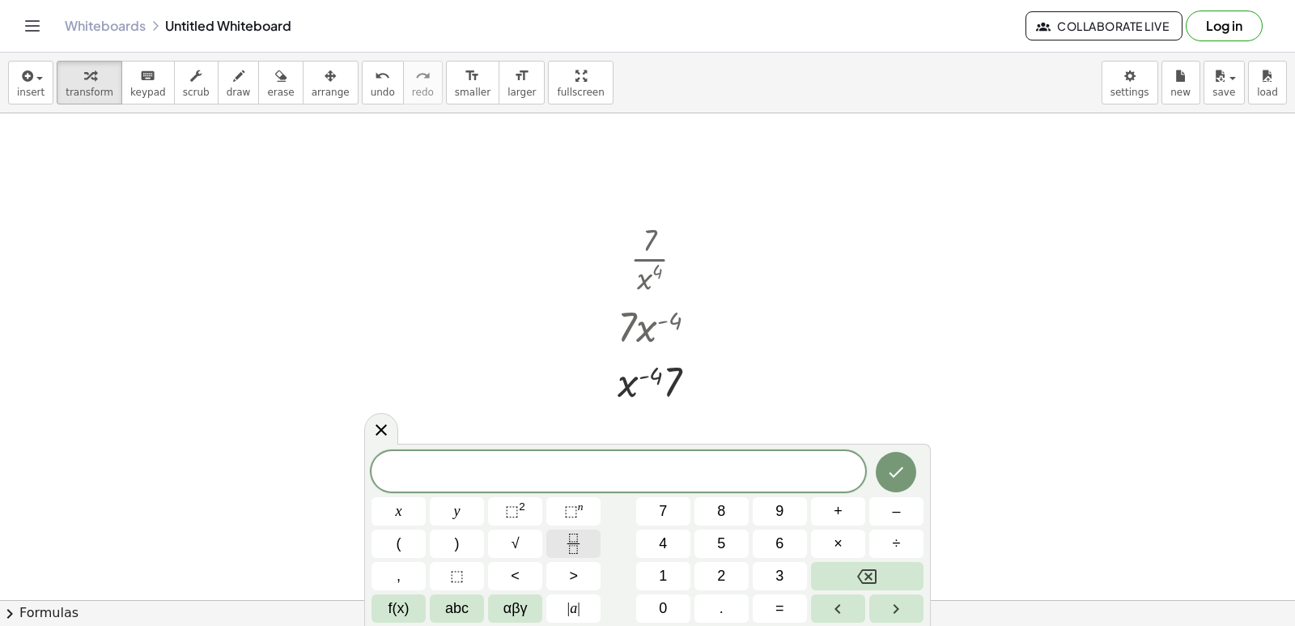
click at [558, 533] on button "Fraction" at bounding box center [573, 543] width 54 height 28
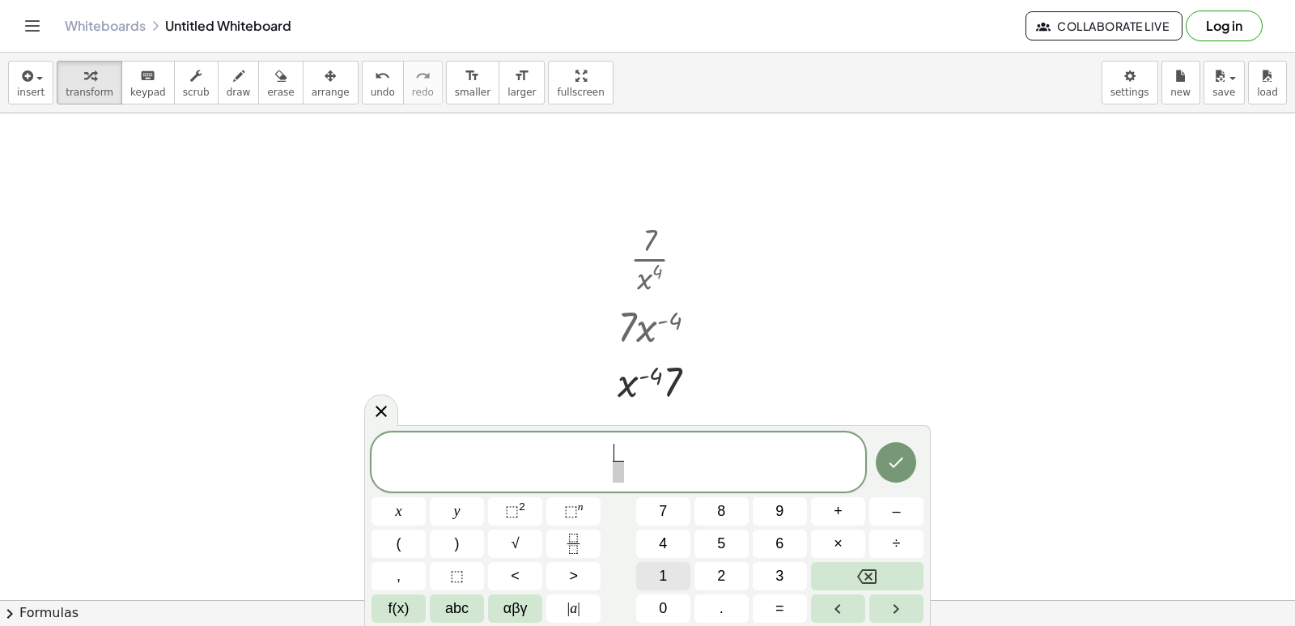
click at [660, 588] on button "1" at bounding box center [663, 576] width 54 height 28
click at [669, 608] on button "0" at bounding box center [663, 608] width 54 height 28
click at [409, 505] on button "x" at bounding box center [399, 511] width 54 height 28
click at [828, 573] on button "Backspace" at bounding box center [867, 576] width 113 height 28
click at [618, 475] on span "​" at bounding box center [618, 472] width 21 height 22
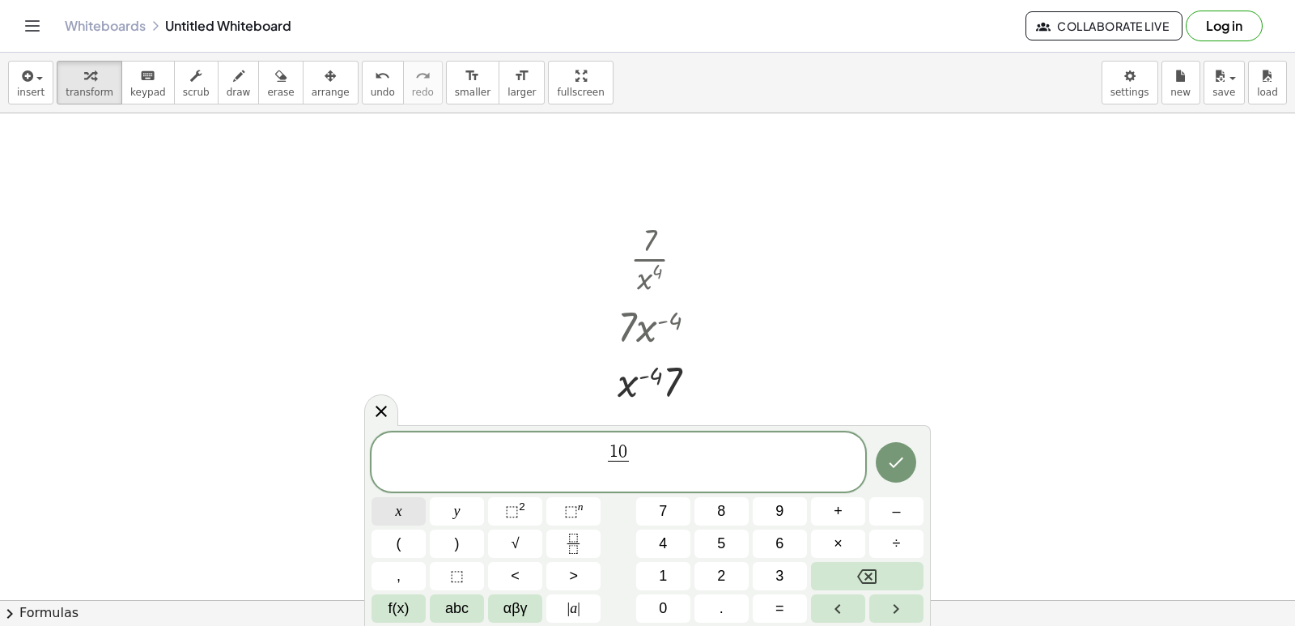
click at [400, 508] on span "x" at bounding box center [399, 511] width 6 height 22
click at [571, 513] on span "⬚" at bounding box center [571, 511] width 14 height 16
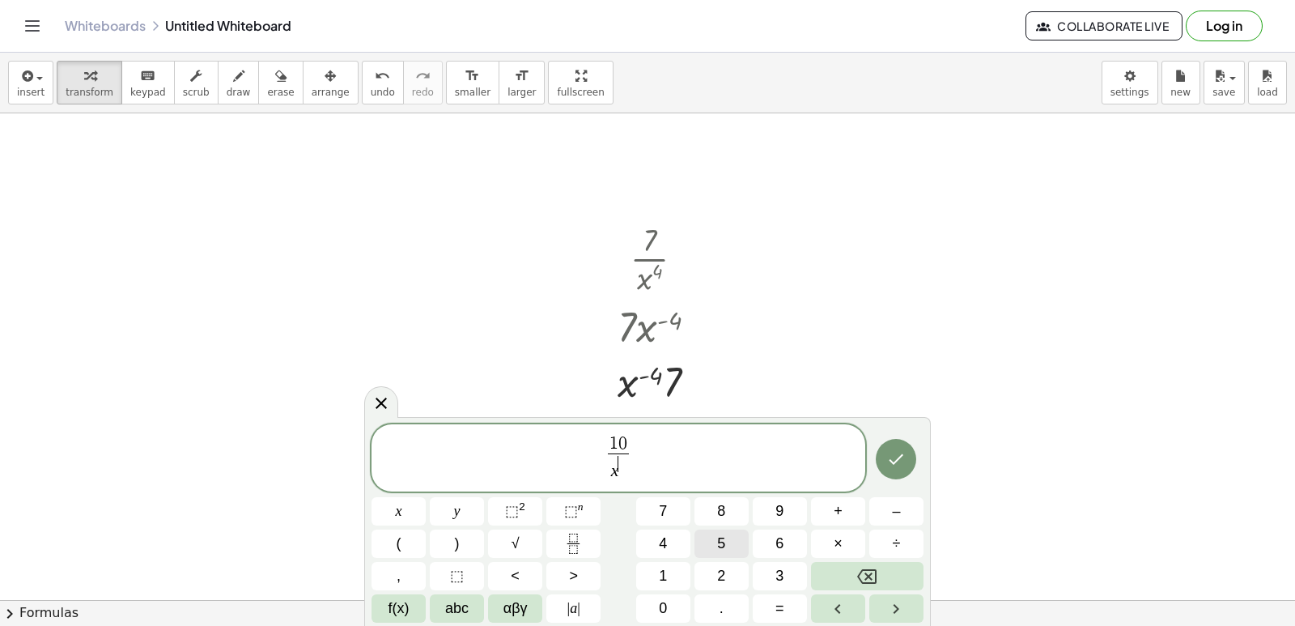
click at [711, 546] on button "5" at bounding box center [722, 543] width 54 height 28
click at [903, 454] on icon "Done" at bounding box center [895, 458] width 19 height 19
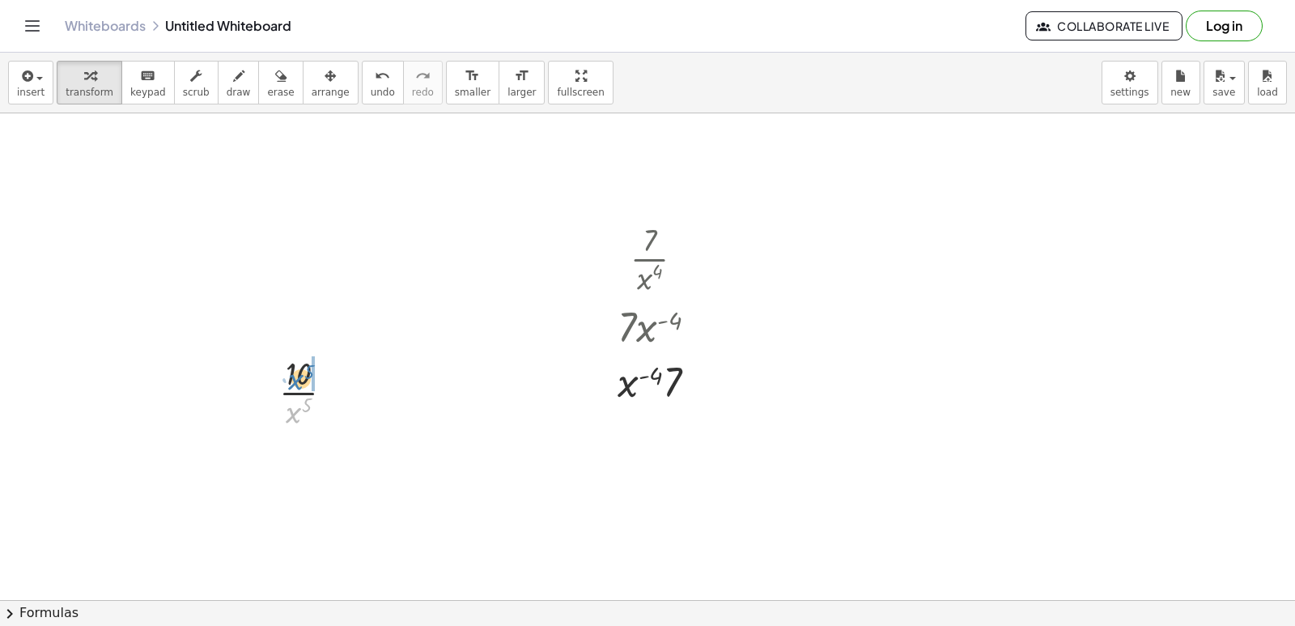
drag, startPoint x: 295, startPoint y: 417, endPoint x: 298, endPoint y: 384, distance: 33.3
click at [298, 384] on div at bounding box center [312, 390] width 83 height 81
drag, startPoint x: 379, startPoint y: 413, endPoint x: 392, endPoint y: 431, distance: 22.0
click at [380, 423] on div at bounding box center [687, 599] width 1375 height 973
drag, startPoint x: 1003, startPoint y: 275, endPoint x: 532, endPoint y: 232, distance: 473.1
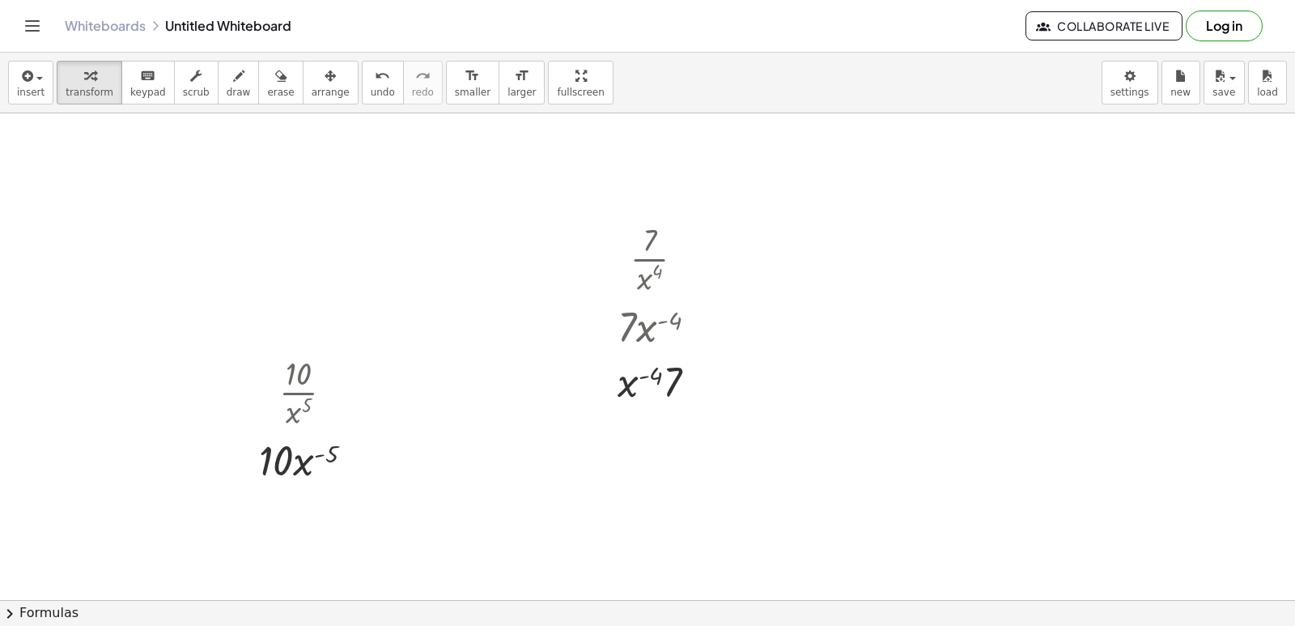
click at [532, 232] on div at bounding box center [687, 599] width 1375 height 973
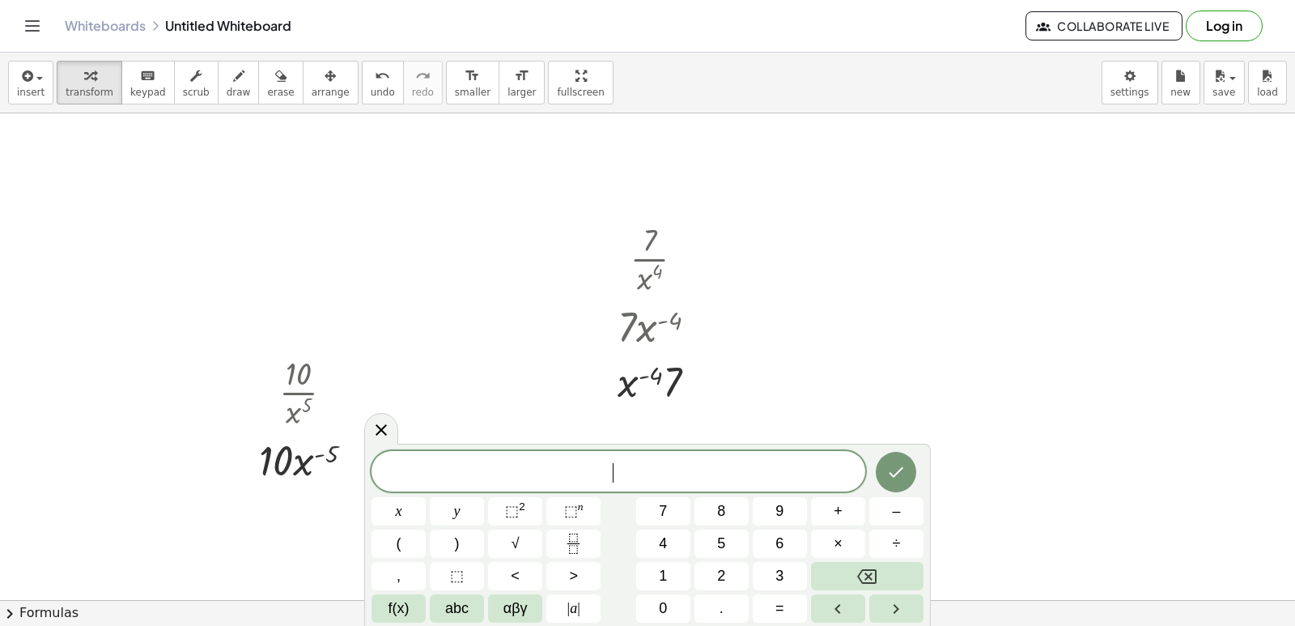
drag, startPoint x: 530, startPoint y: 233, endPoint x: 1059, endPoint y: 287, distance: 531.4
click at [1134, 274] on div at bounding box center [687, 599] width 1375 height 973
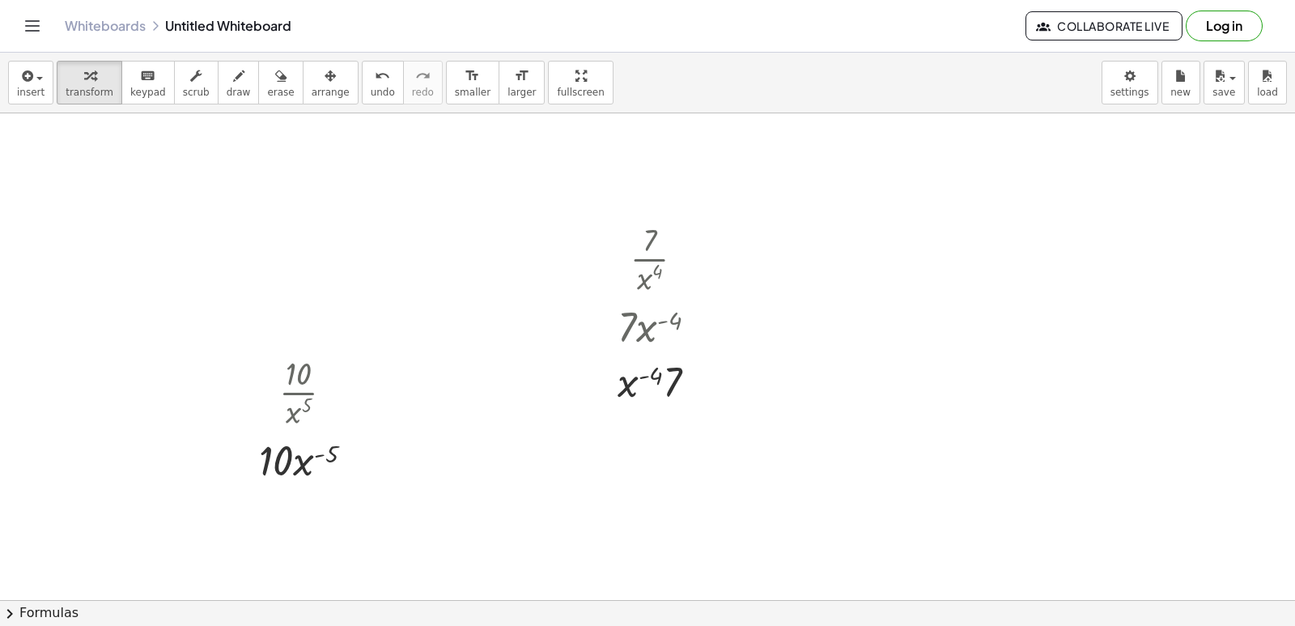
drag, startPoint x: 927, startPoint y: 296, endPoint x: 733, endPoint y: 136, distance: 251.2
click at [733, 136] on div at bounding box center [687, 599] width 1375 height 973
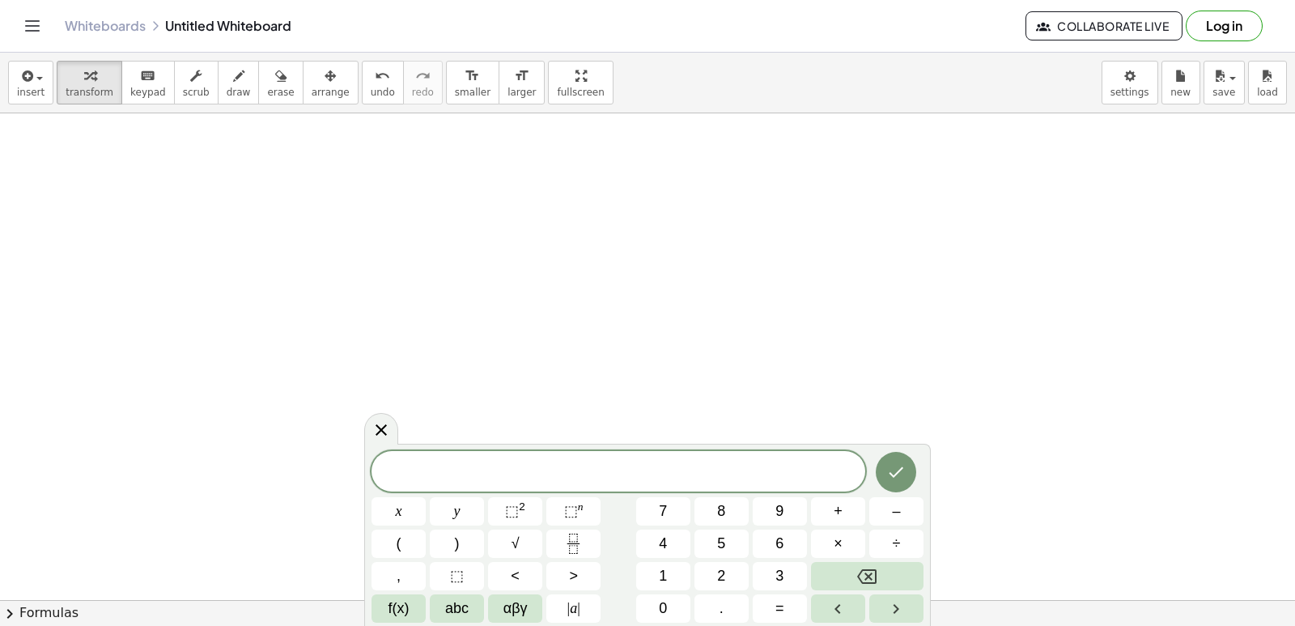
scroll to position [580, 0]
